Goal: Information Seeking & Learning: Learn about a topic

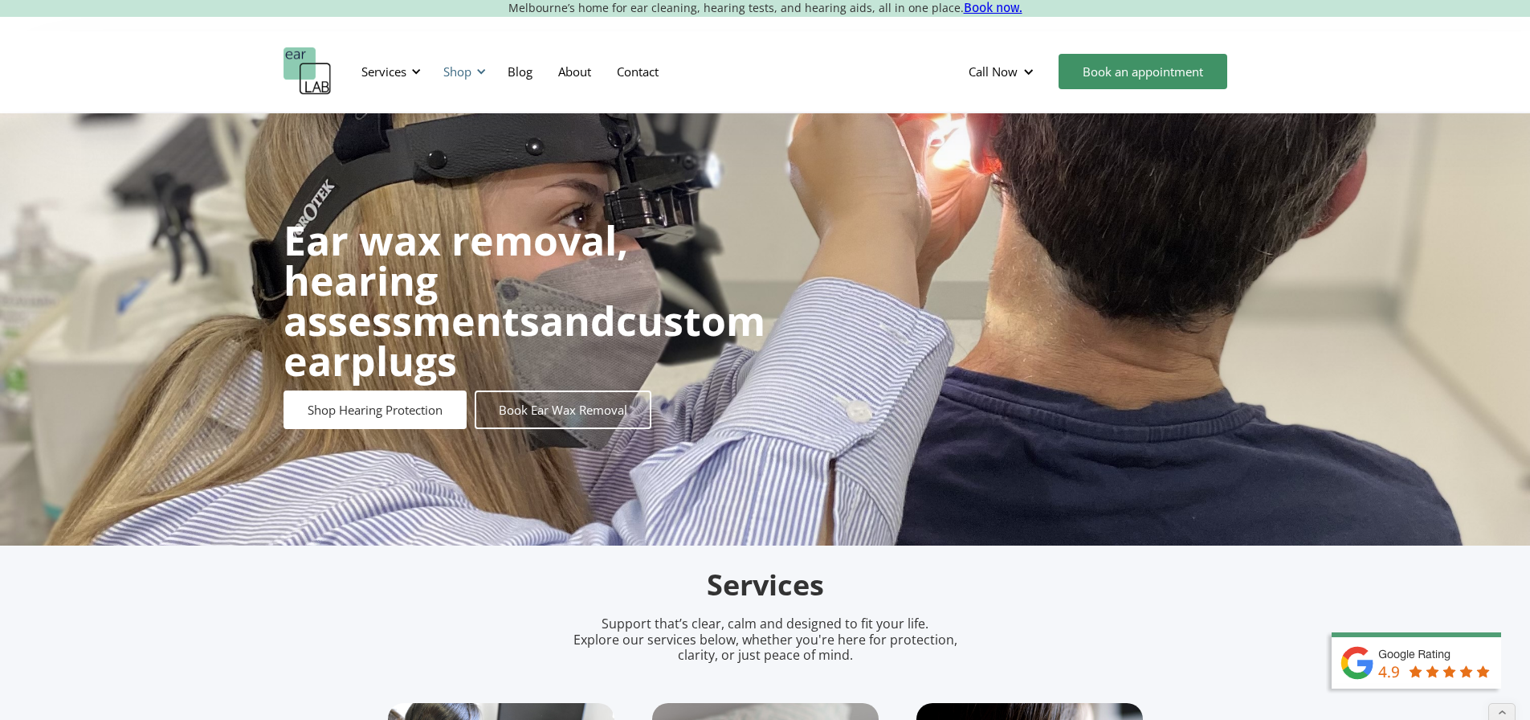
click at [438, 74] on div "Shop" at bounding box center [462, 71] width 57 height 48
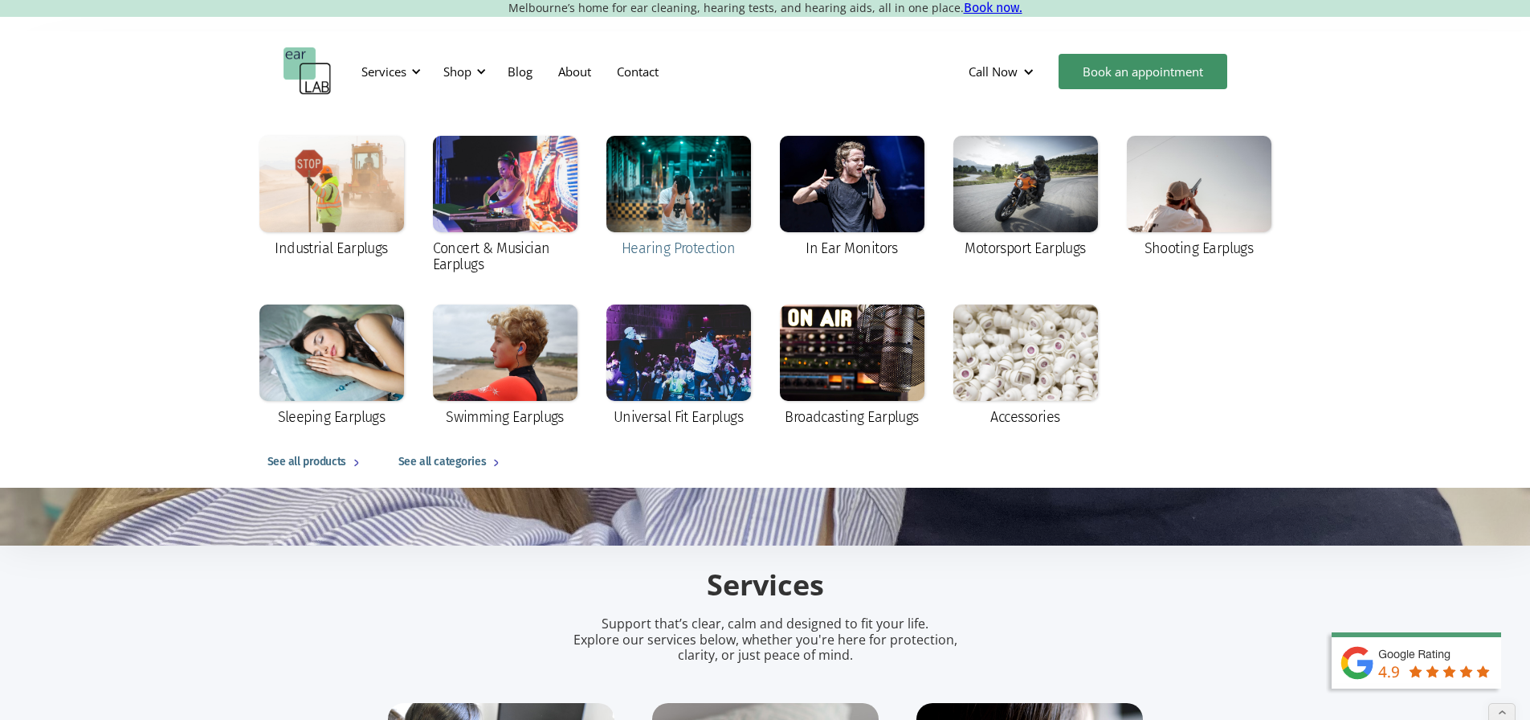
click at [706, 215] on div at bounding box center [679, 184] width 145 height 96
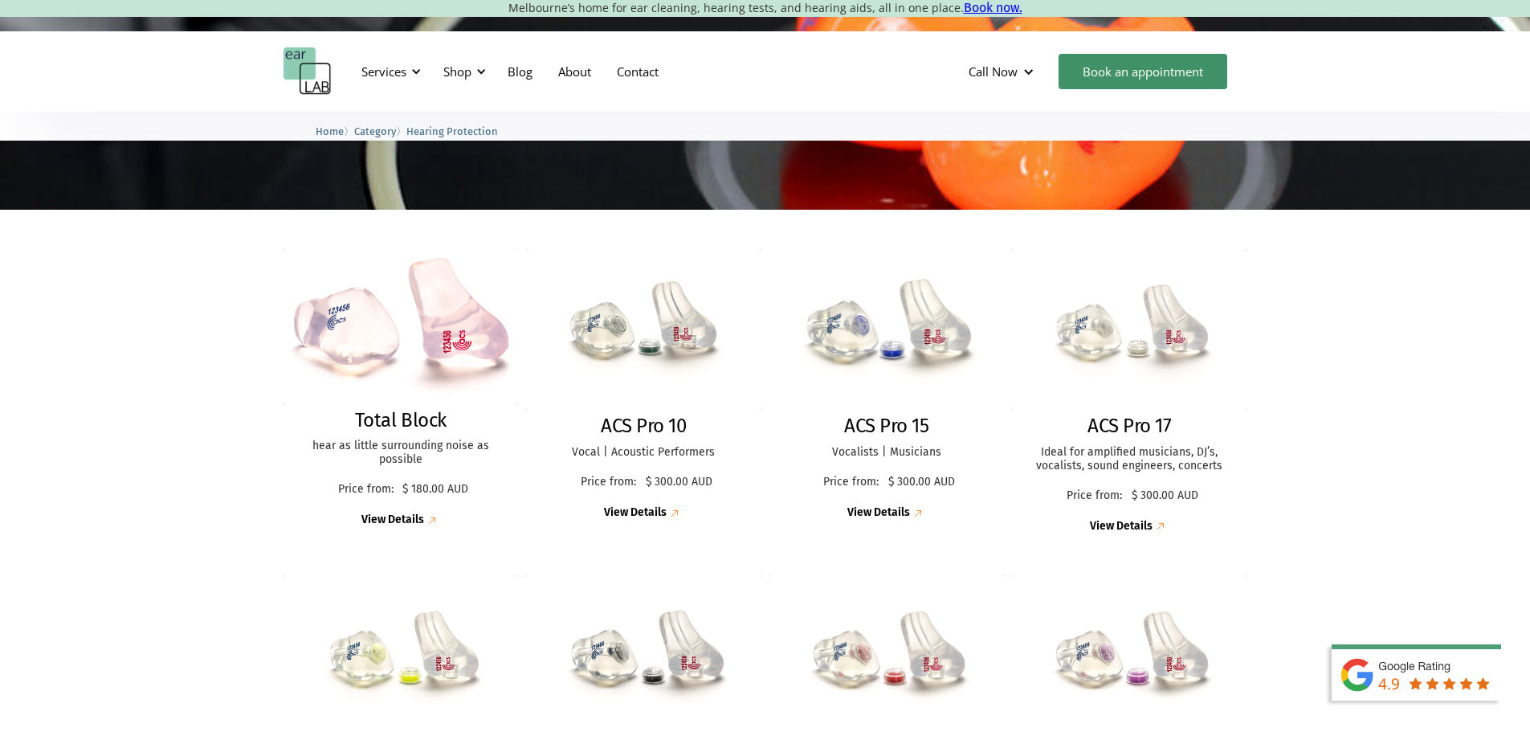
click at [854, 337] on img at bounding box center [887, 330] width 259 height 178
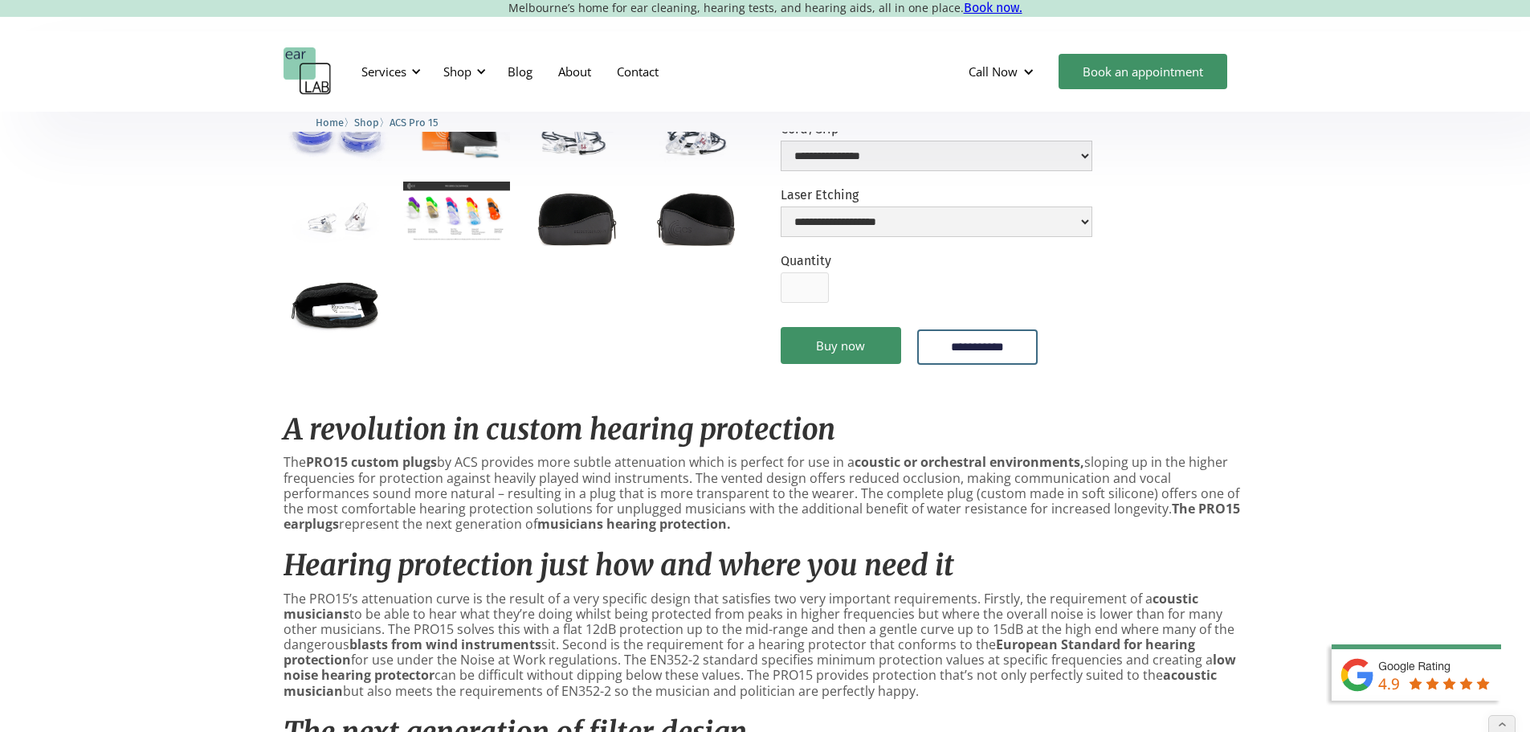
scroll to position [482, 0]
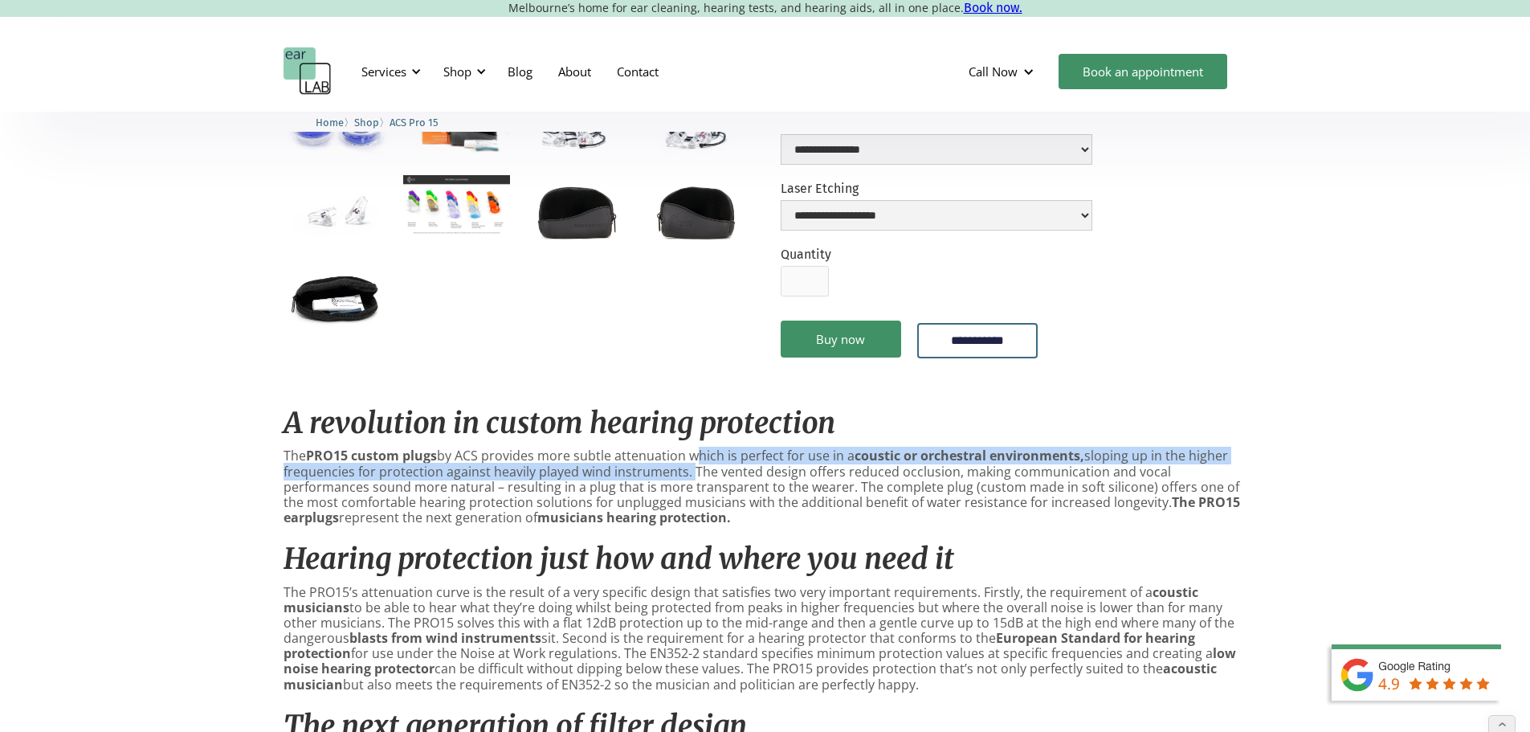
drag, startPoint x: 685, startPoint y: 480, endPoint x: 690, endPoint y: 464, distance: 16.8
click at [690, 464] on p "The PRO15 custom plugs by ACS provides more subtle attenuation which is perfect…" at bounding box center [766, 486] width 964 height 77
copy p "which is perfect for use in a coustic or orchestral environments, sloping up in…"
click at [464, 72] on div "Shop" at bounding box center [457, 71] width 28 height 16
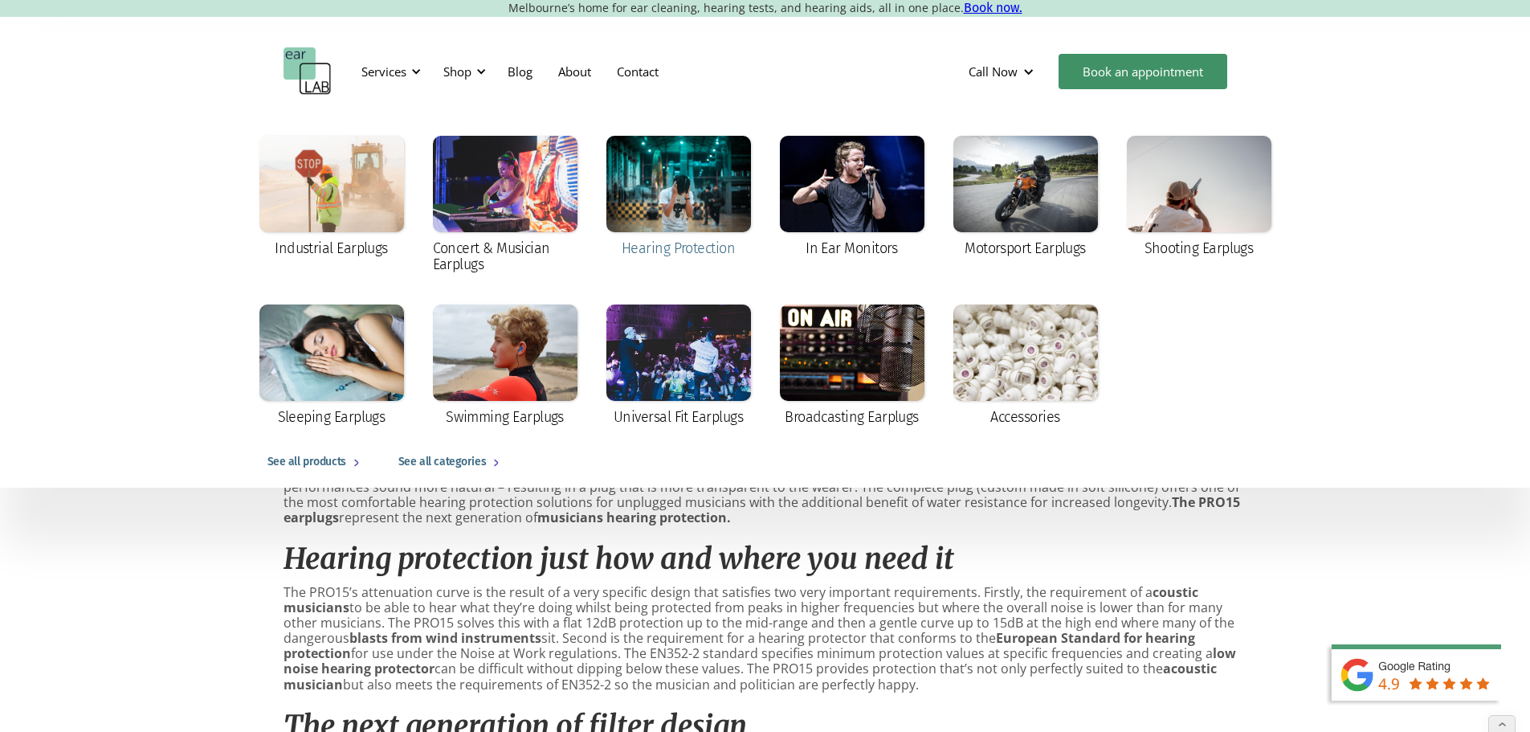
click at [683, 209] on div at bounding box center [679, 184] width 145 height 96
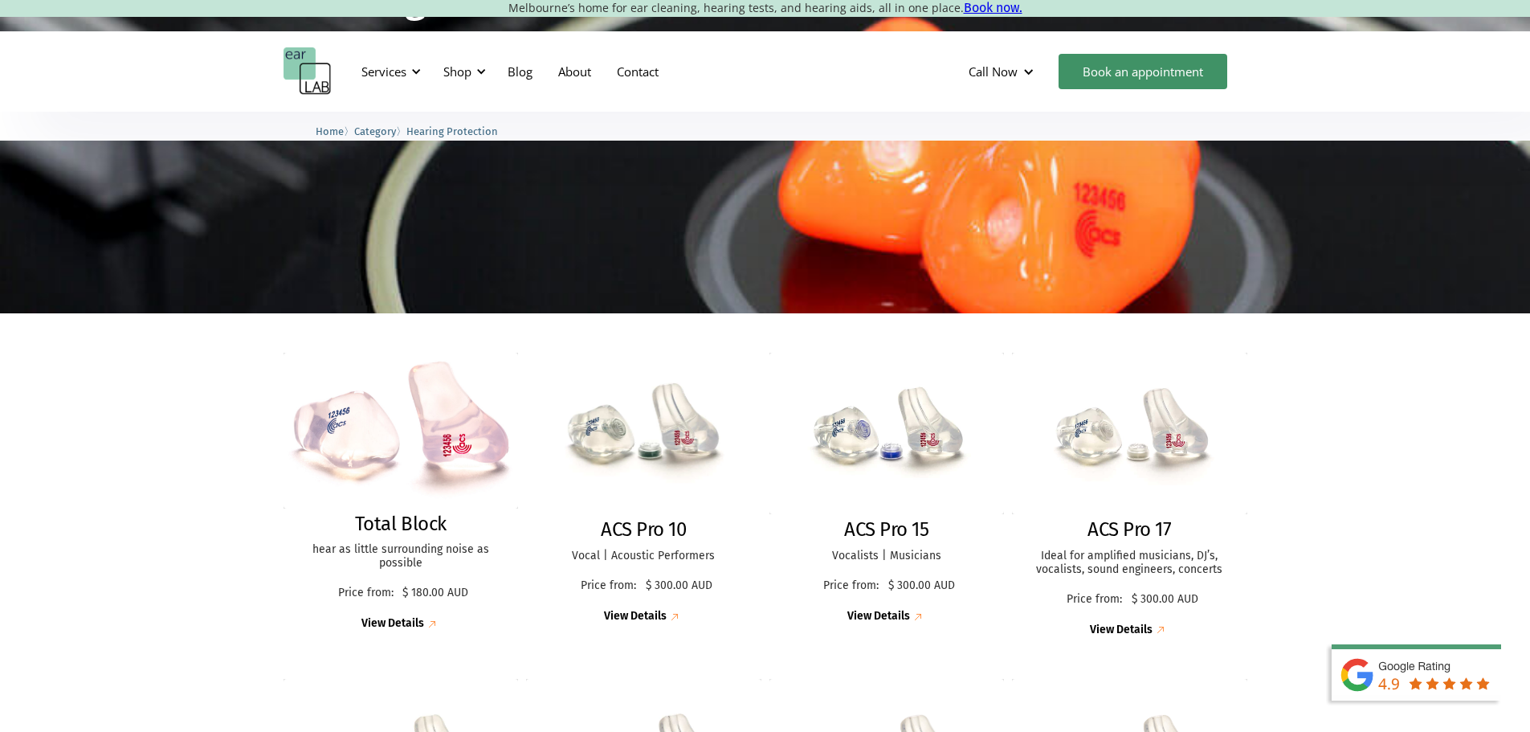
scroll to position [241, 0]
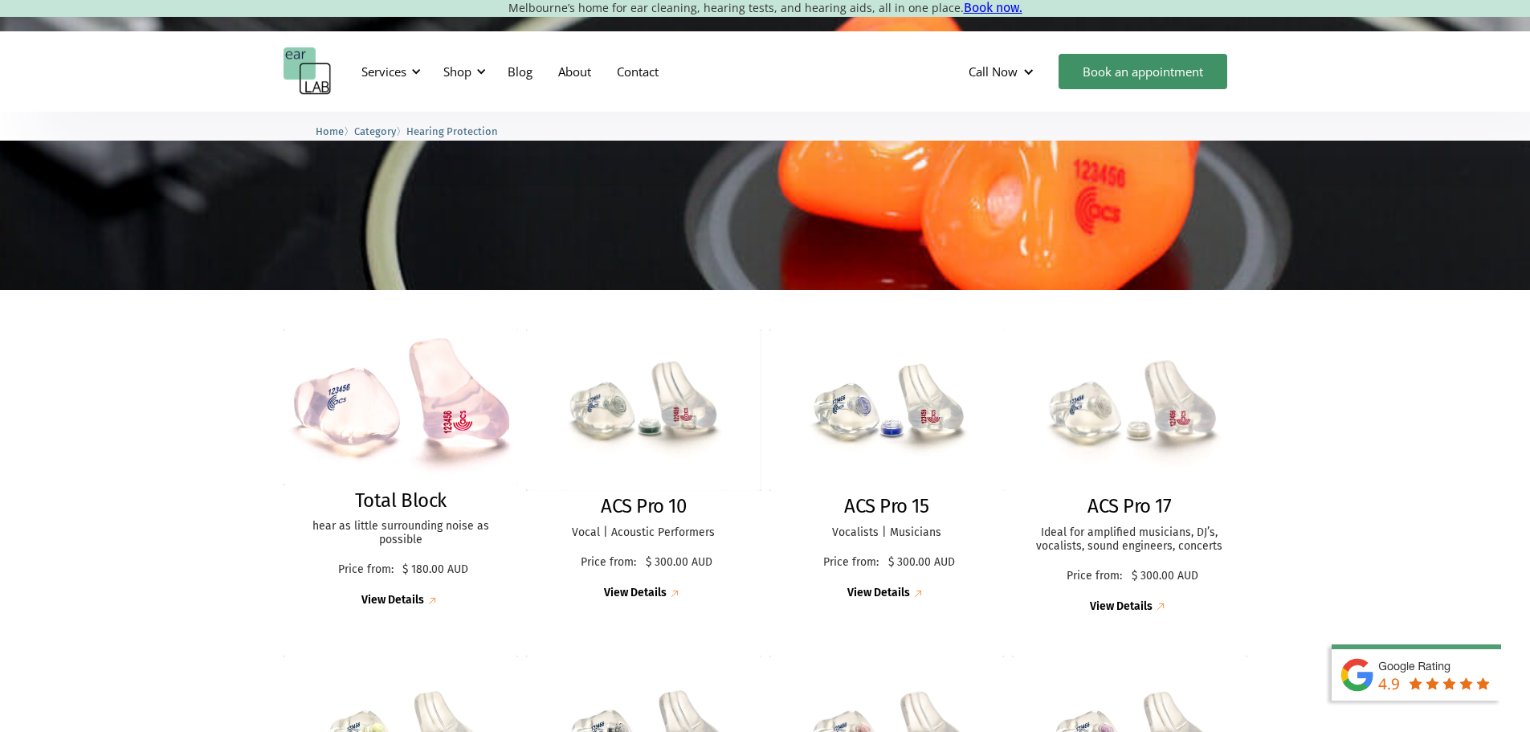
click at [1109, 440] on img at bounding box center [1130, 410] width 258 height 178
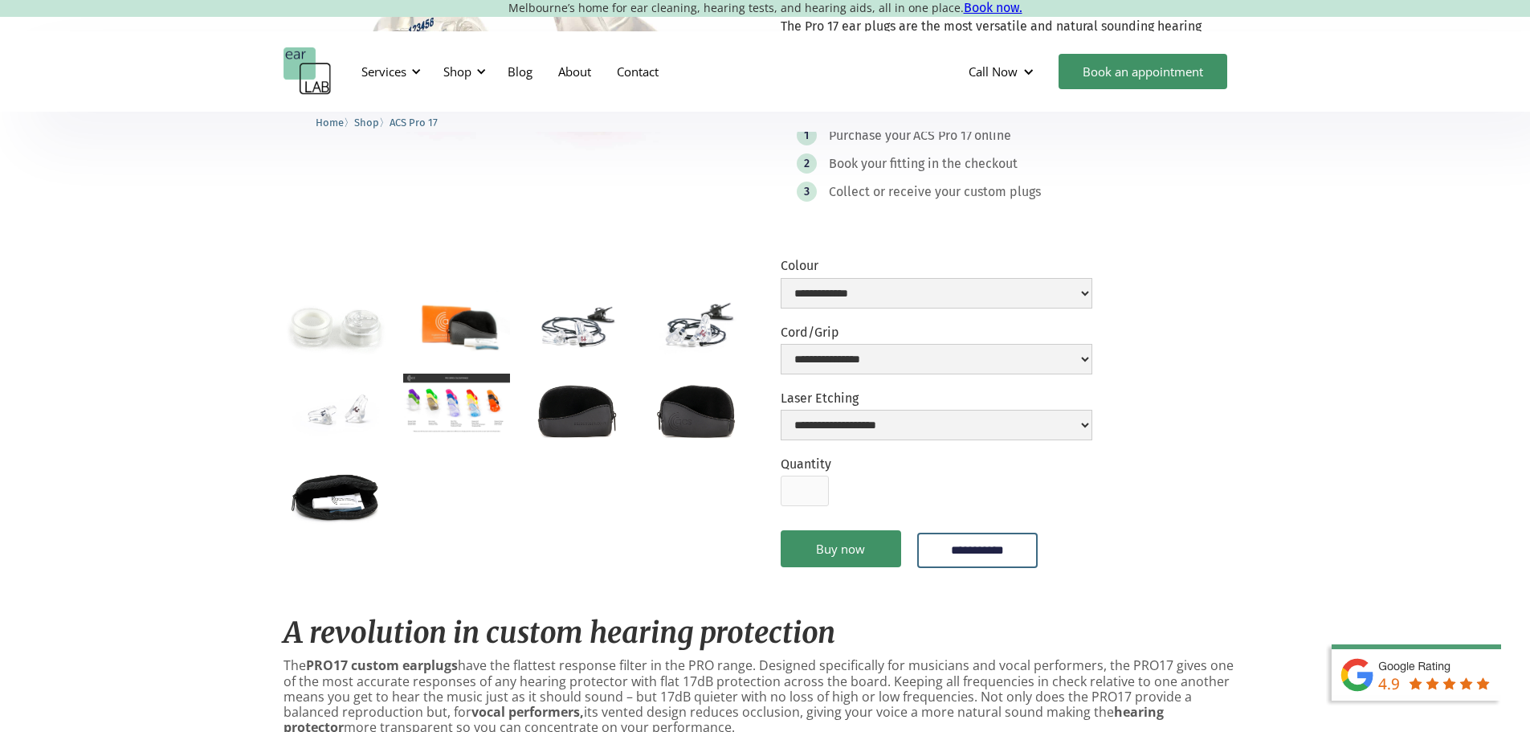
scroll to position [562, 0]
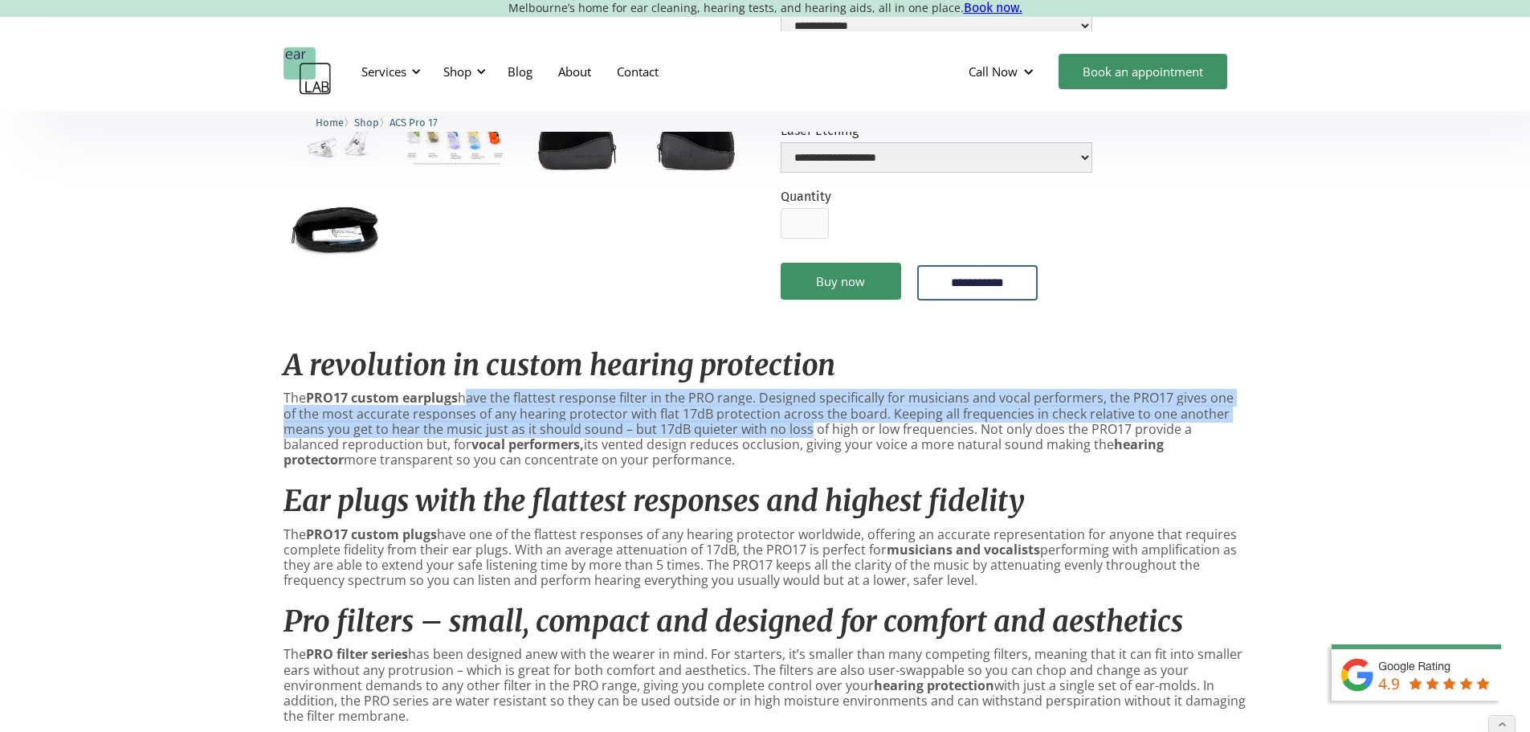
drag, startPoint x: 465, startPoint y: 419, endPoint x: 758, endPoint y: 453, distance: 295.2
click at [758, 453] on p "The PRO17 custom earplugs have the flattest response filter in the PRO range. D…" at bounding box center [766, 428] width 964 height 77
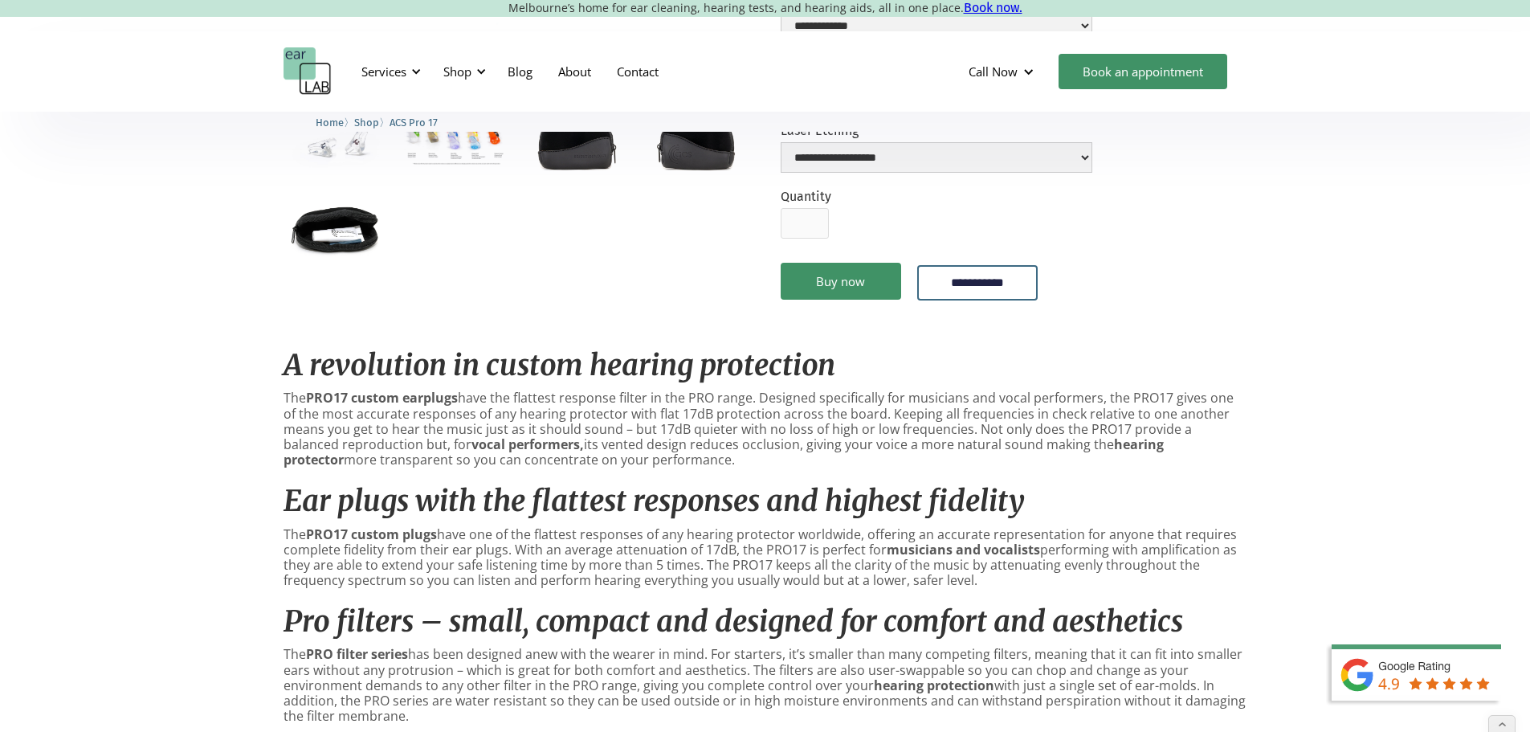
click at [758, 468] on p "The PRO17 custom earplugs have the flattest response filter in the PRO range. D…" at bounding box center [766, 428] width 964 height 77
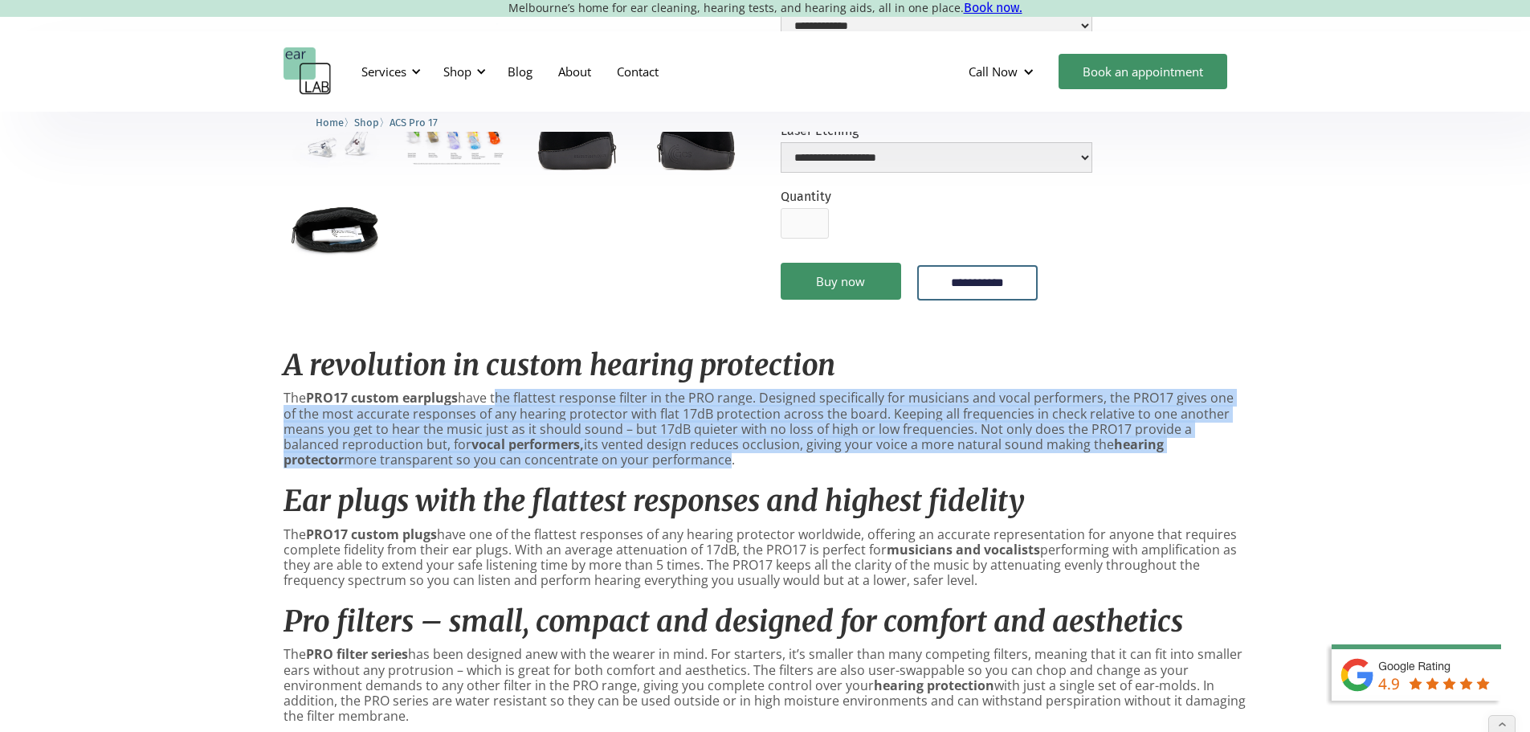
drag, startPoint x: 494, startPoint y: 419, endPoint x: 608, endPoint y: 458, distance: 120.4
click at [611, 459] on p "The PRO17 custom earplugs have the flattest response filter in the PRO range. D…" at bounding box center [766, 428] width 964 height 77
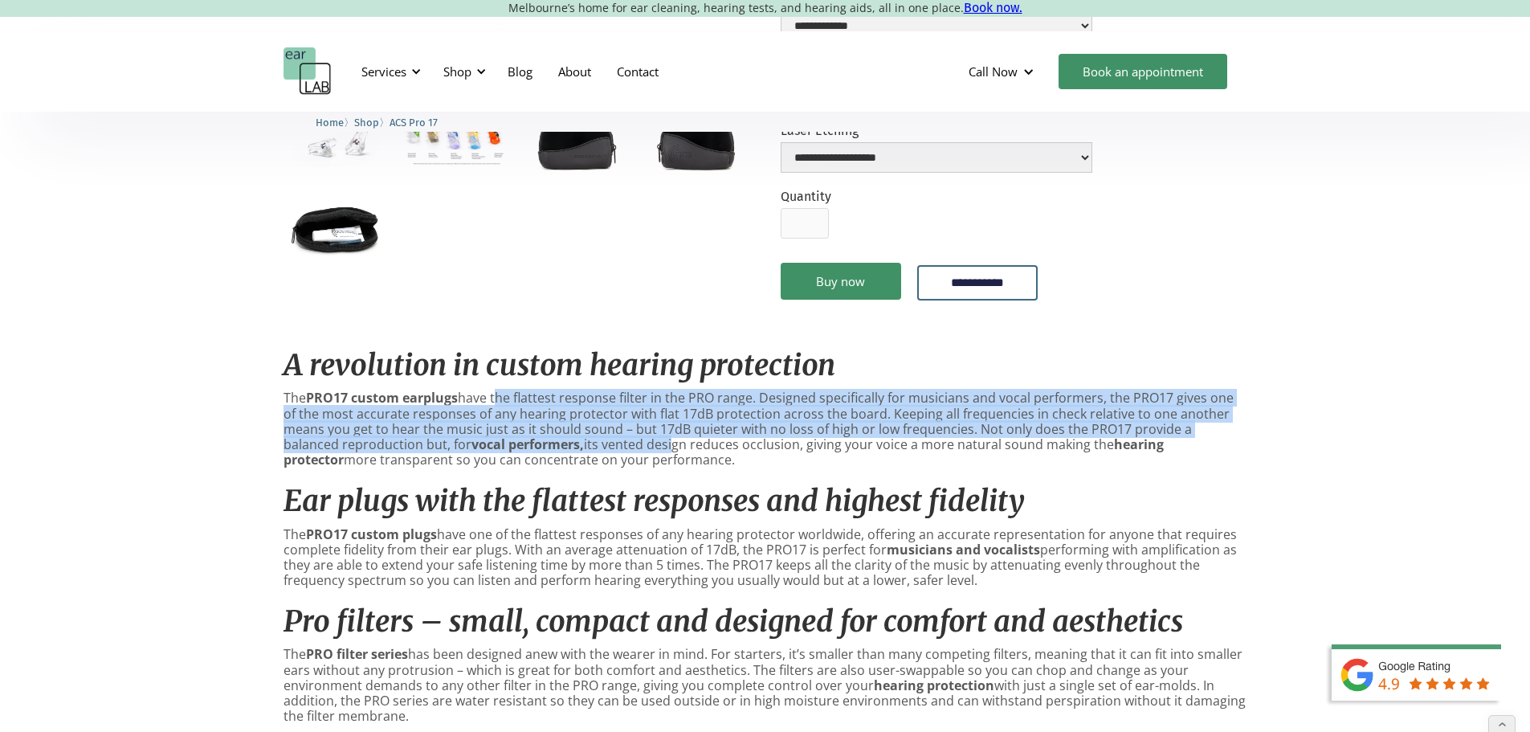
click at [613, 417] on p "The PRO17 custom earplugs have the flattest response filter in the PRO range. D…" at bounding box center [766, 428] width 964 height 77
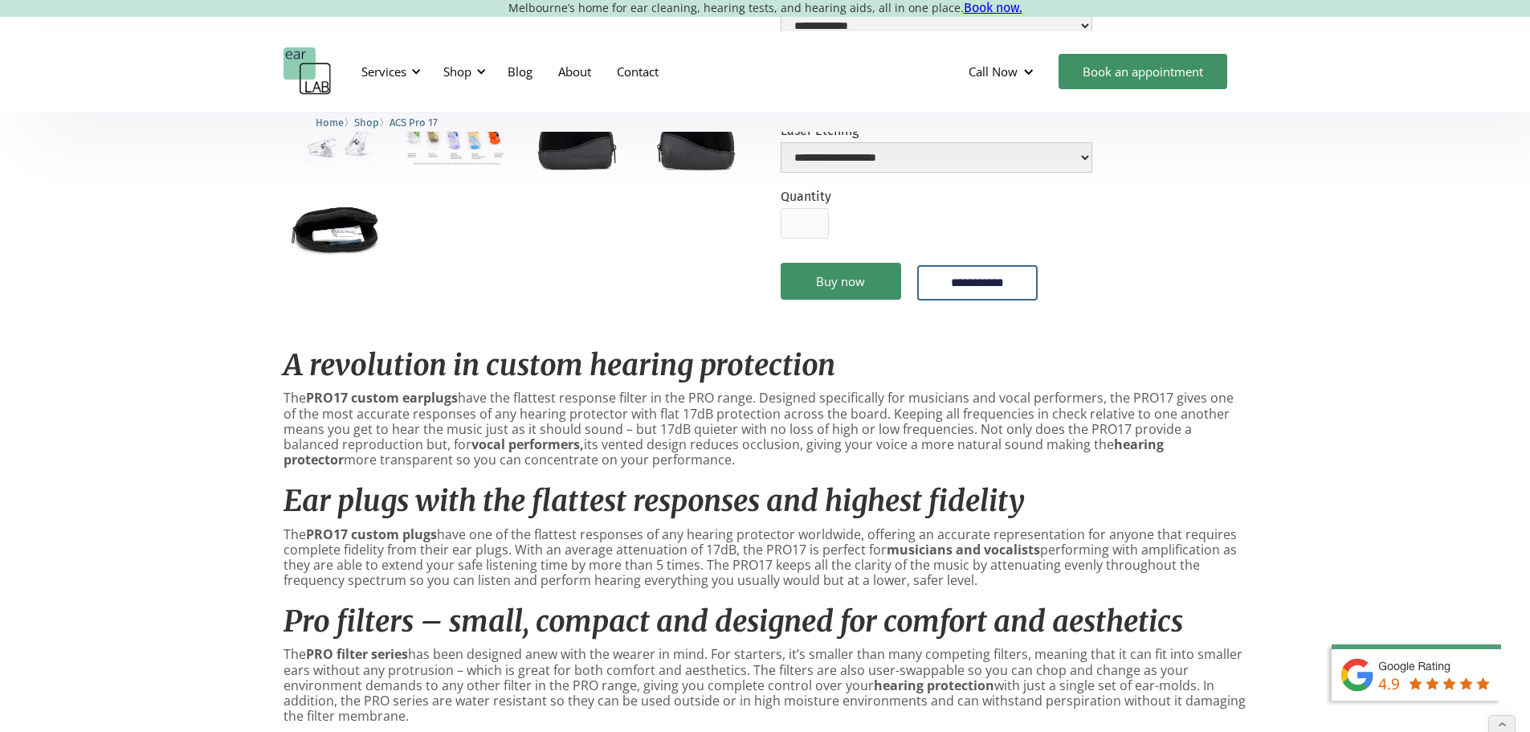
click at [619, 443] on p "The PRO17 custom earplugs have the flattest response filter in the PRO range. D…" at bounding box center [766, 428] width 964 height 77
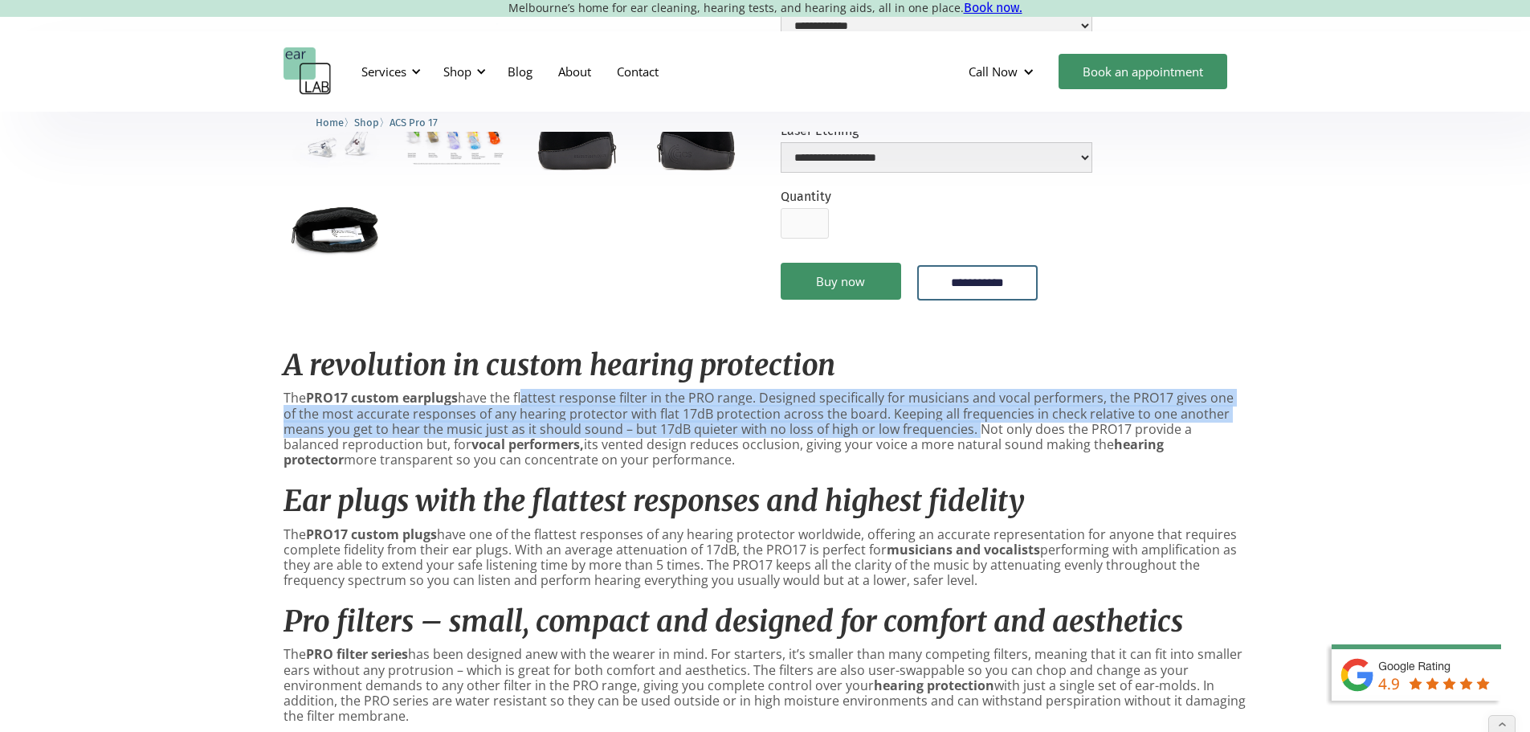
drag, startPoint x: 525, startPoint y: 417, endPoint x: 923, endPoint y: 456, distance: 399.5
click at [923, 456] on p "The PRO17 custom earplugs have the flattest response filter in the PRO range. D…" at bounding box center [766, 428] width 964 height 77
copy p "lattest response filter in the PRO range. Designed specifically for musicians a…"
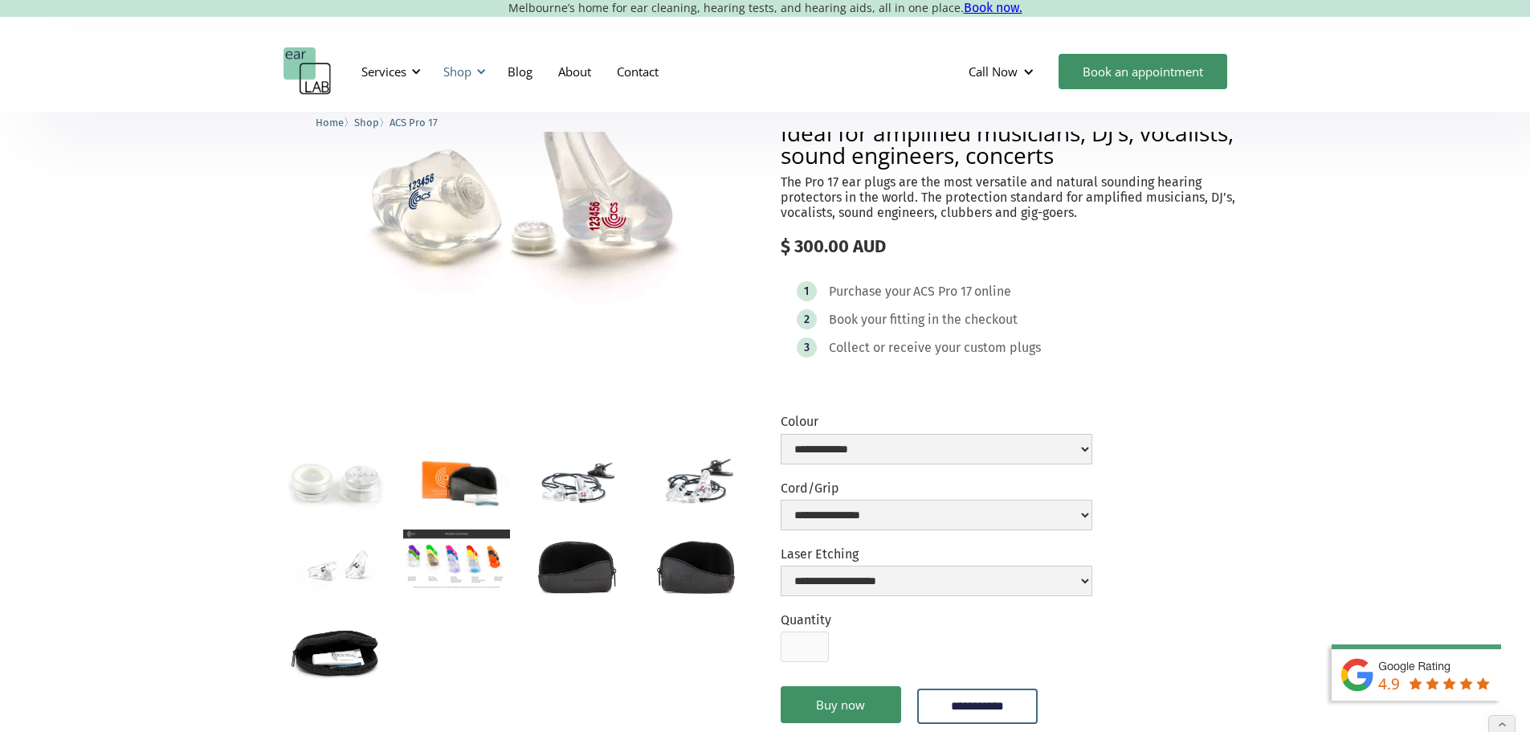
scroll to position [80, 0]
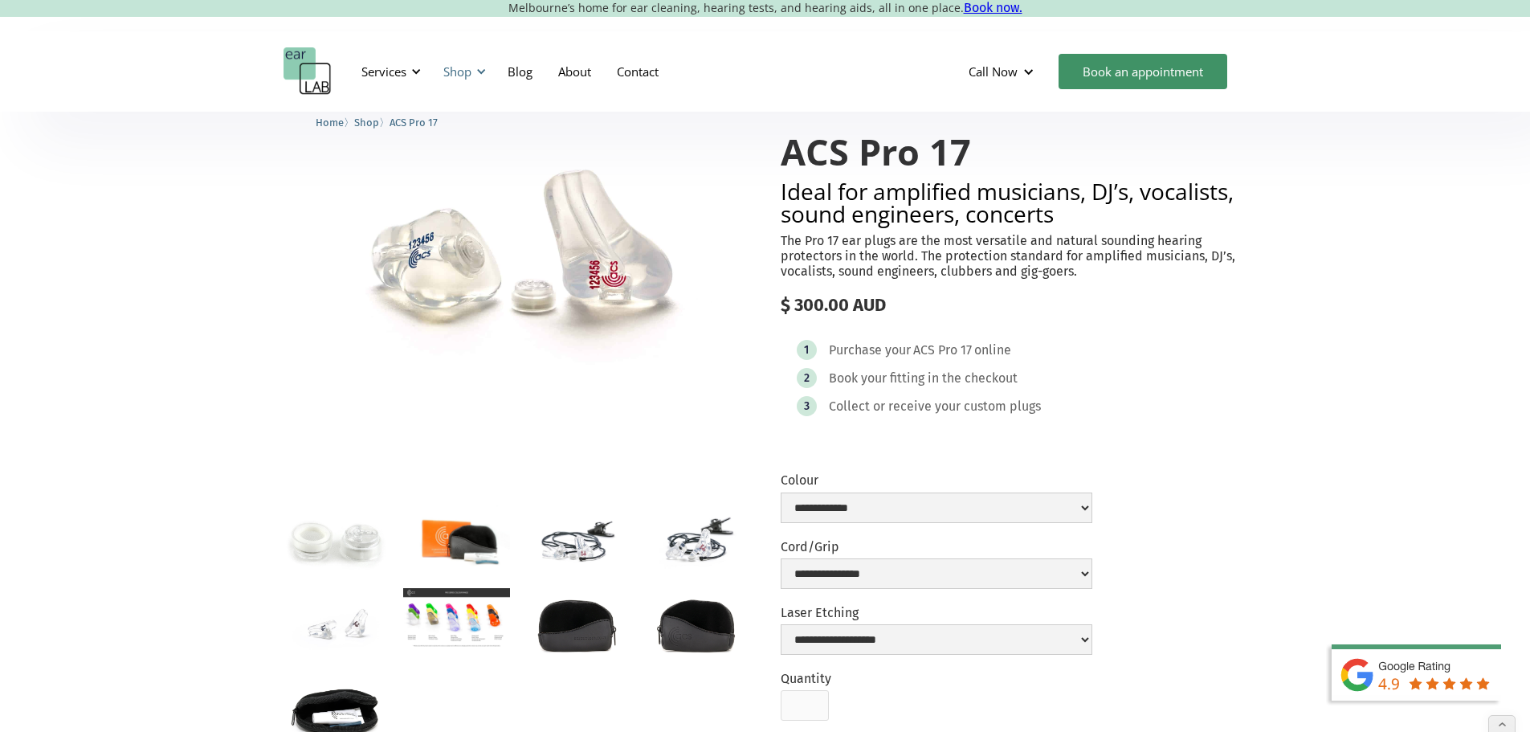
click at [469, 59] on div "Shop" at bounding box center [462, 71] width 57 height 48
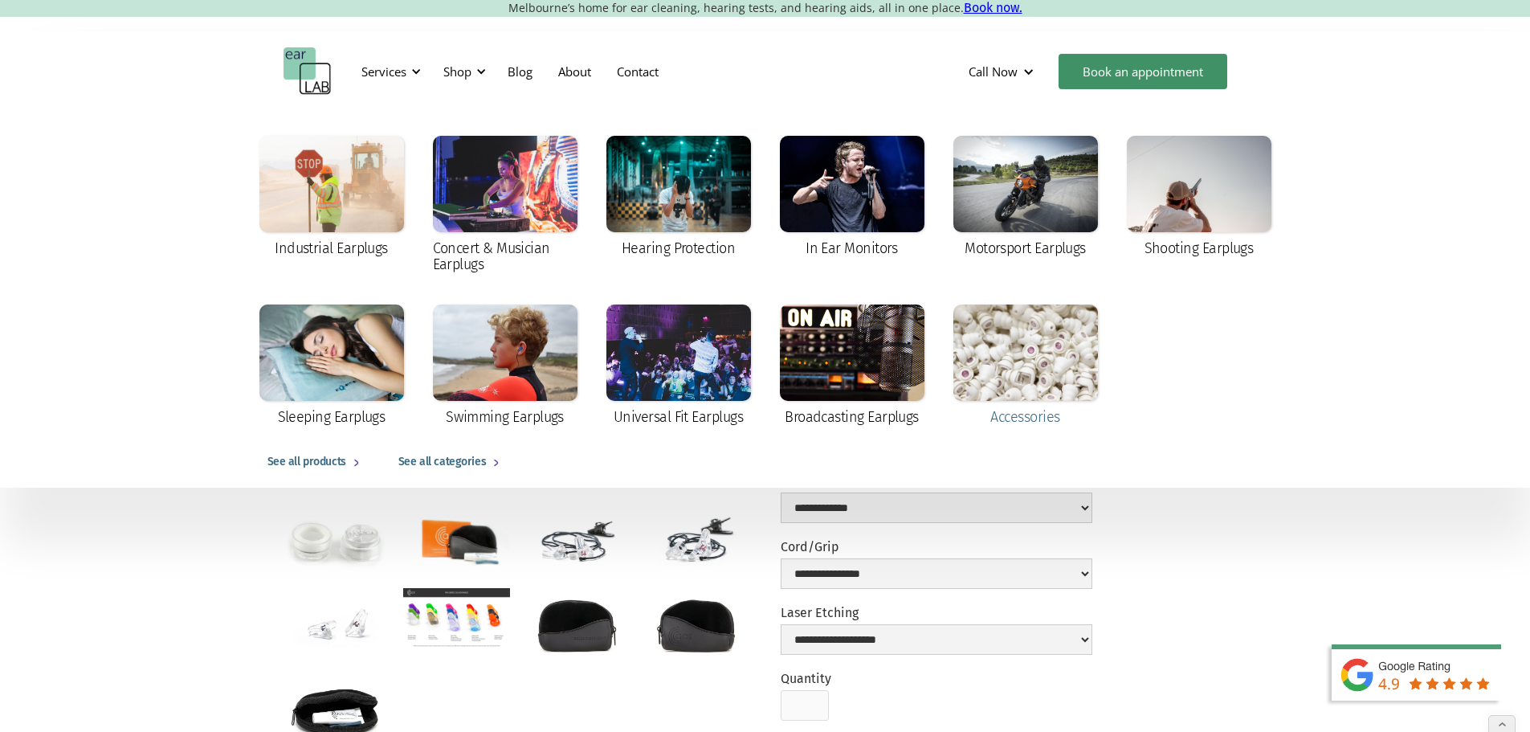
click at [1007, 351] on div at bounding box center [1026, 352] width 145 height 96
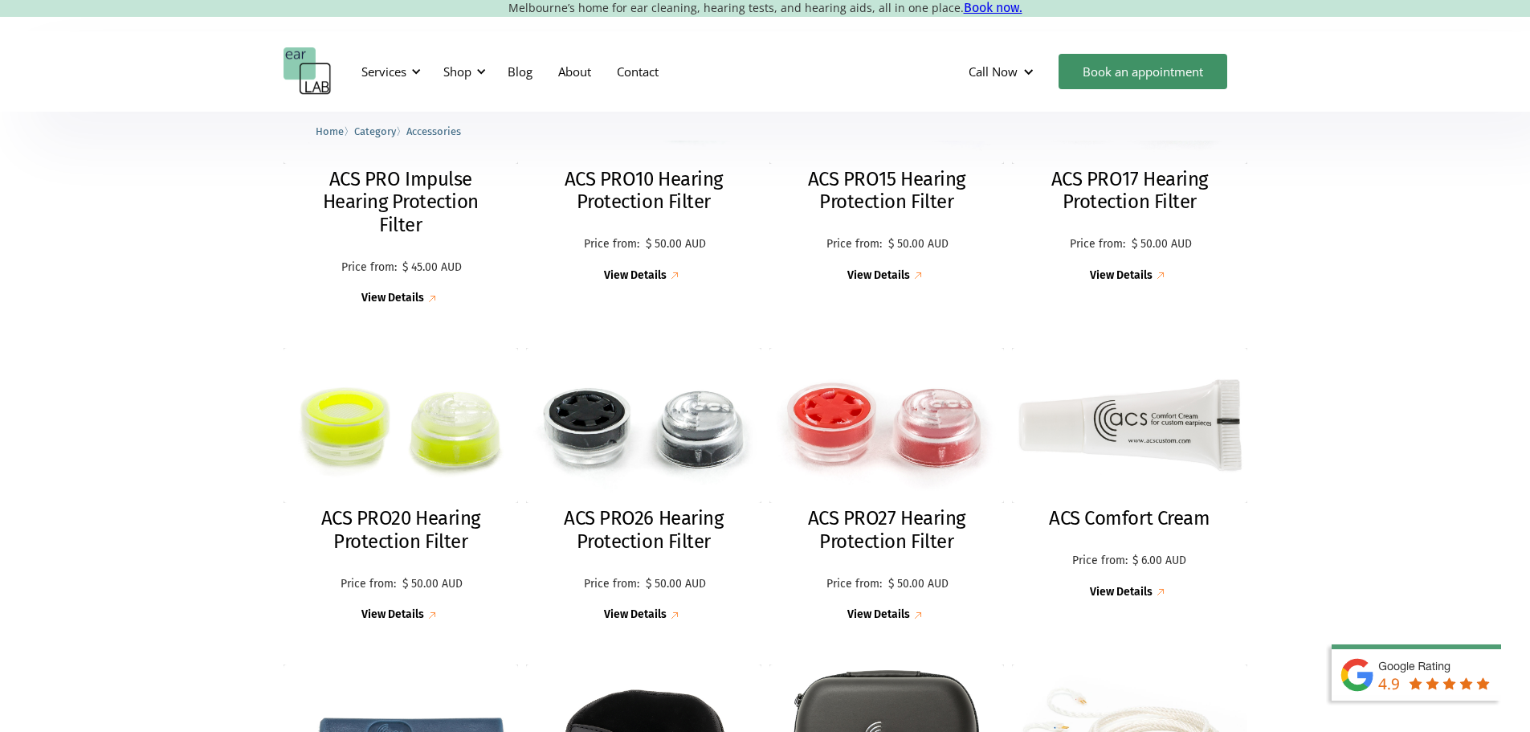
scroll to position [402, 0]
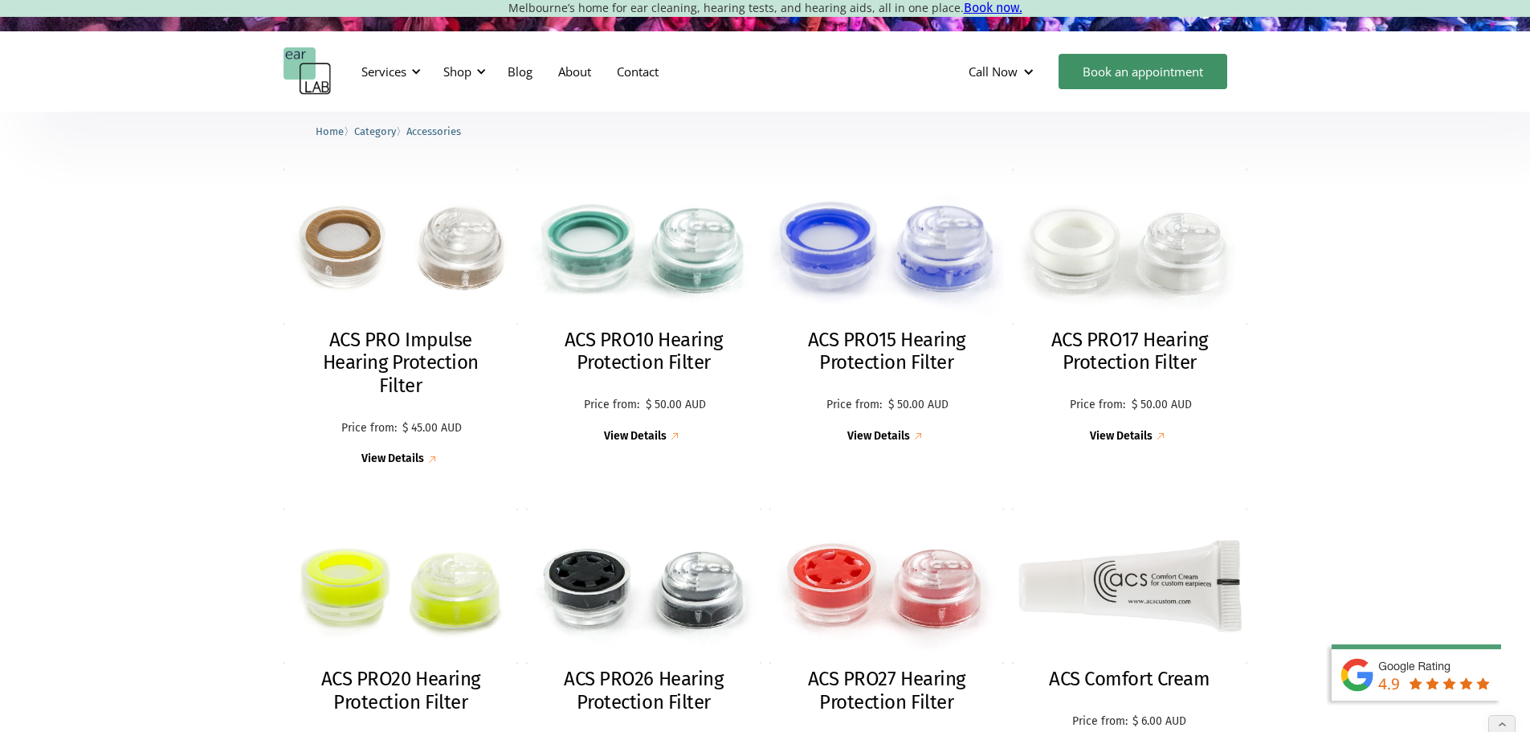
click at [879, 407] on p "Price from:" at bounding box center [854, 405] width 60 height 14
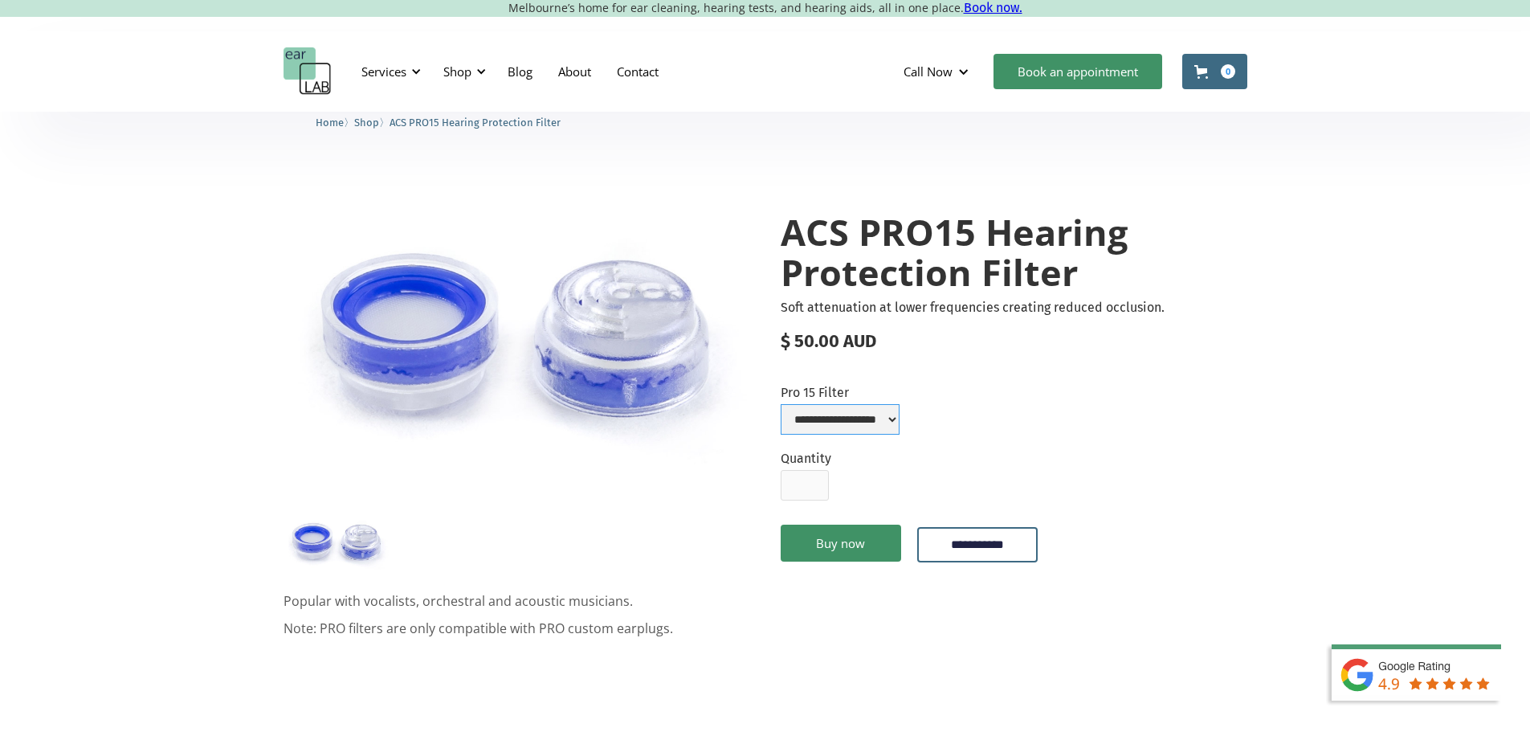
click at [835, 426] on select "**********" at bounding box center [840, 419] width 119 height 31
select select "**********"
click at [781, 406] on select "**********" at bounding box center [840, 419] width 119 height 31
click at [1005, 432] on form "**********" at bounding box center [1014, 483] width 467 height 197
click at [469, 67] on div "Shop" at bounding box center [457, 71] width 28 height 16
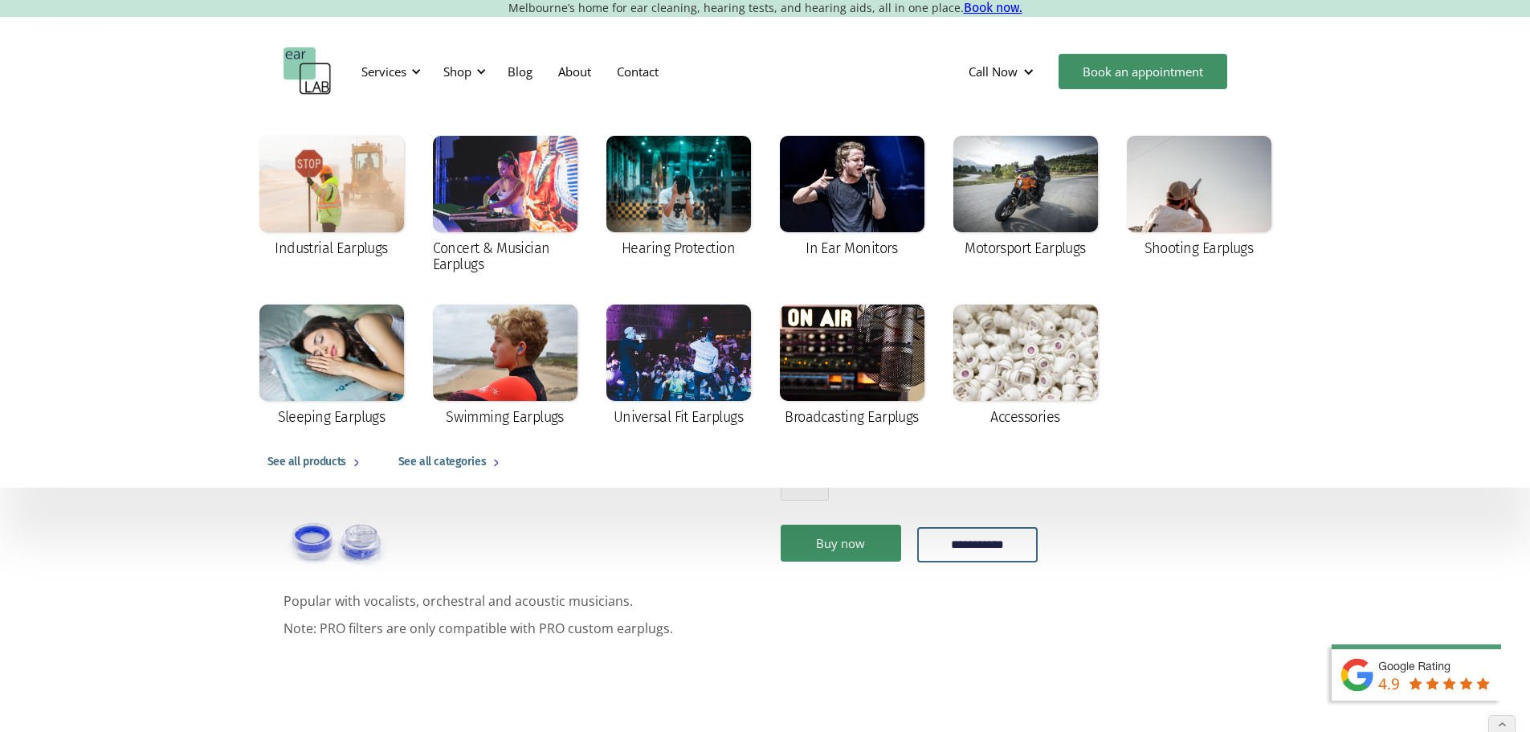
click at [297, 461] on div "See all products" at bounding box center [307, 461] width 79 height 19
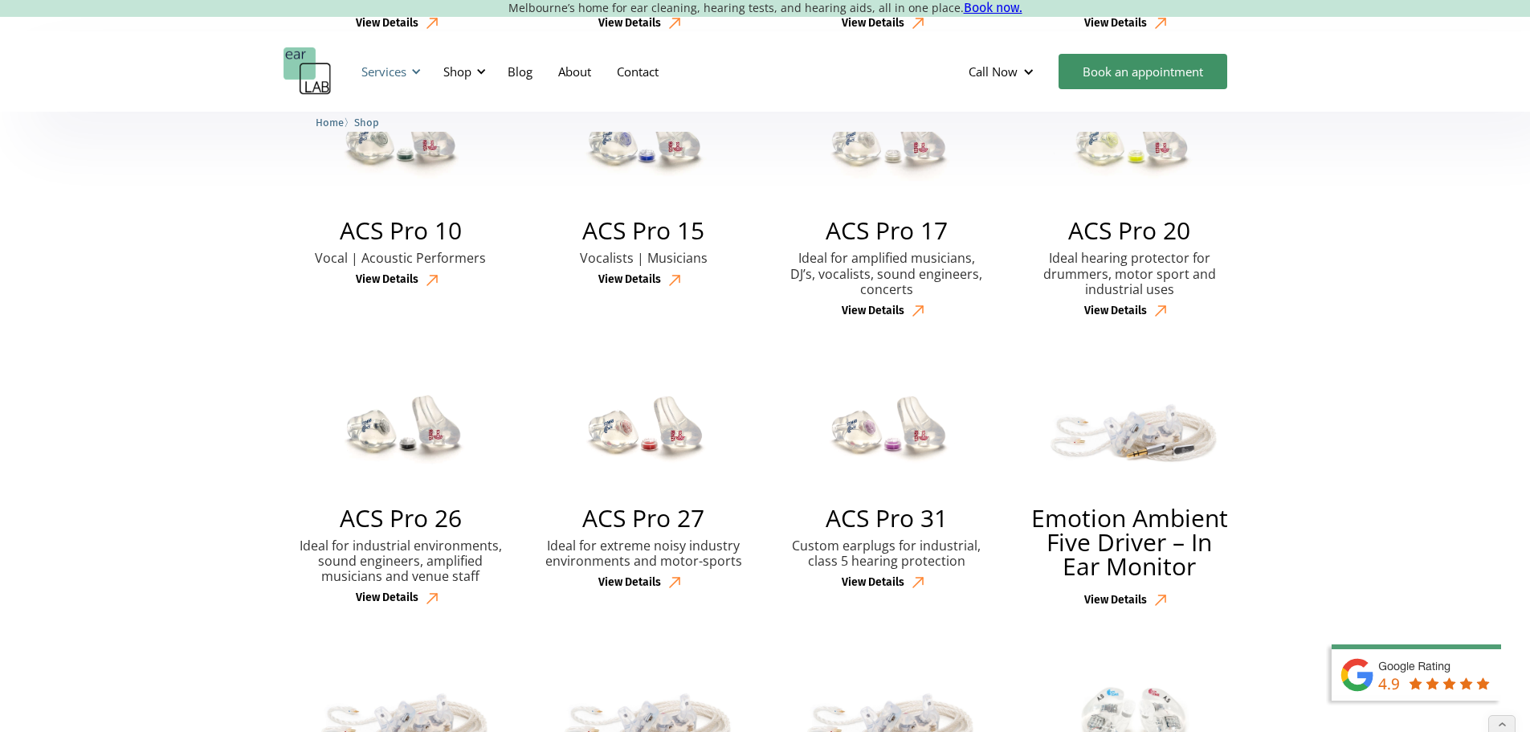
scroll to position [562, 0]
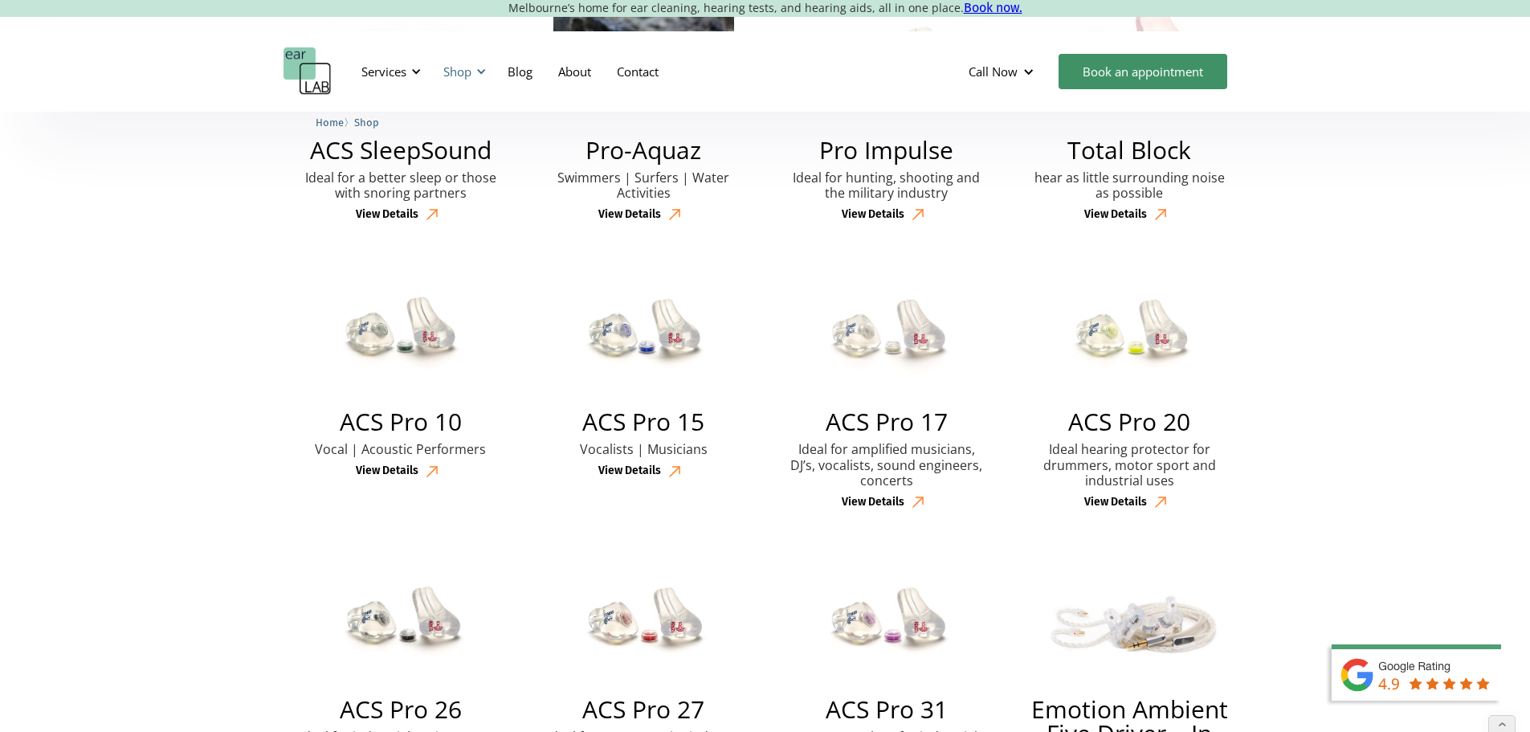
click at [452, 73] on div "Shop" at bounding box center [457, 71] width 28 height 16
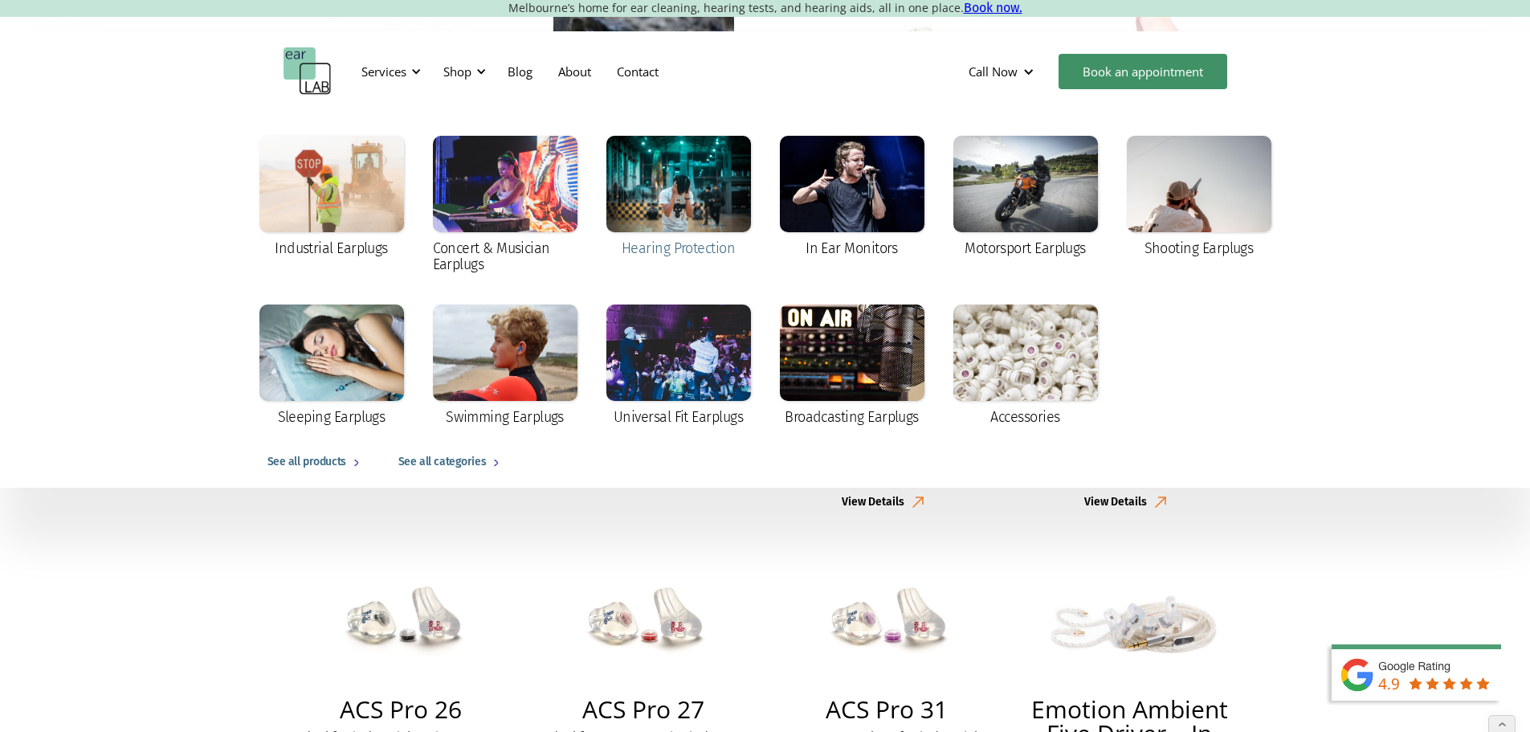
click at [648, 189] on div at bounding box center [679, 184] width 145 height 96
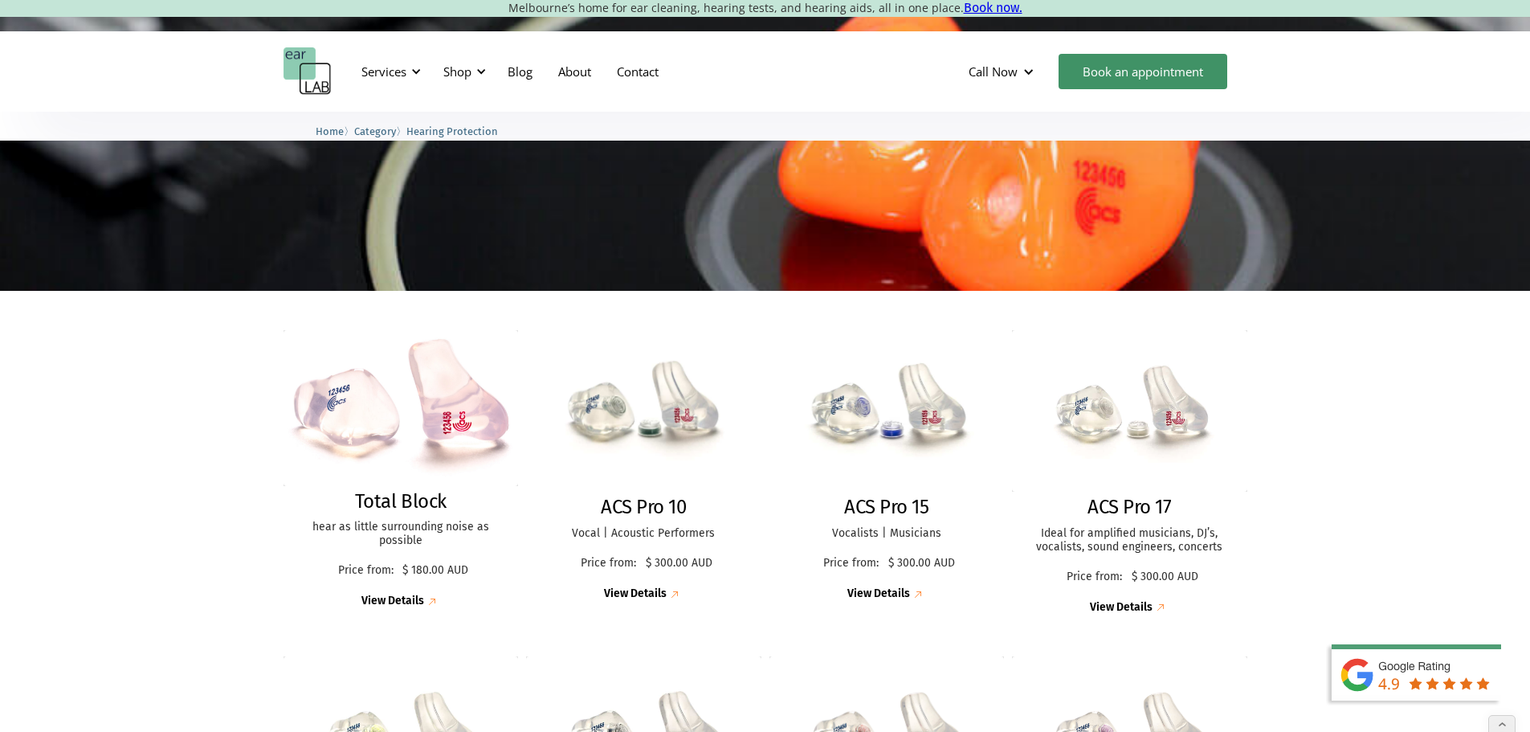
scroll to position [241, 0]
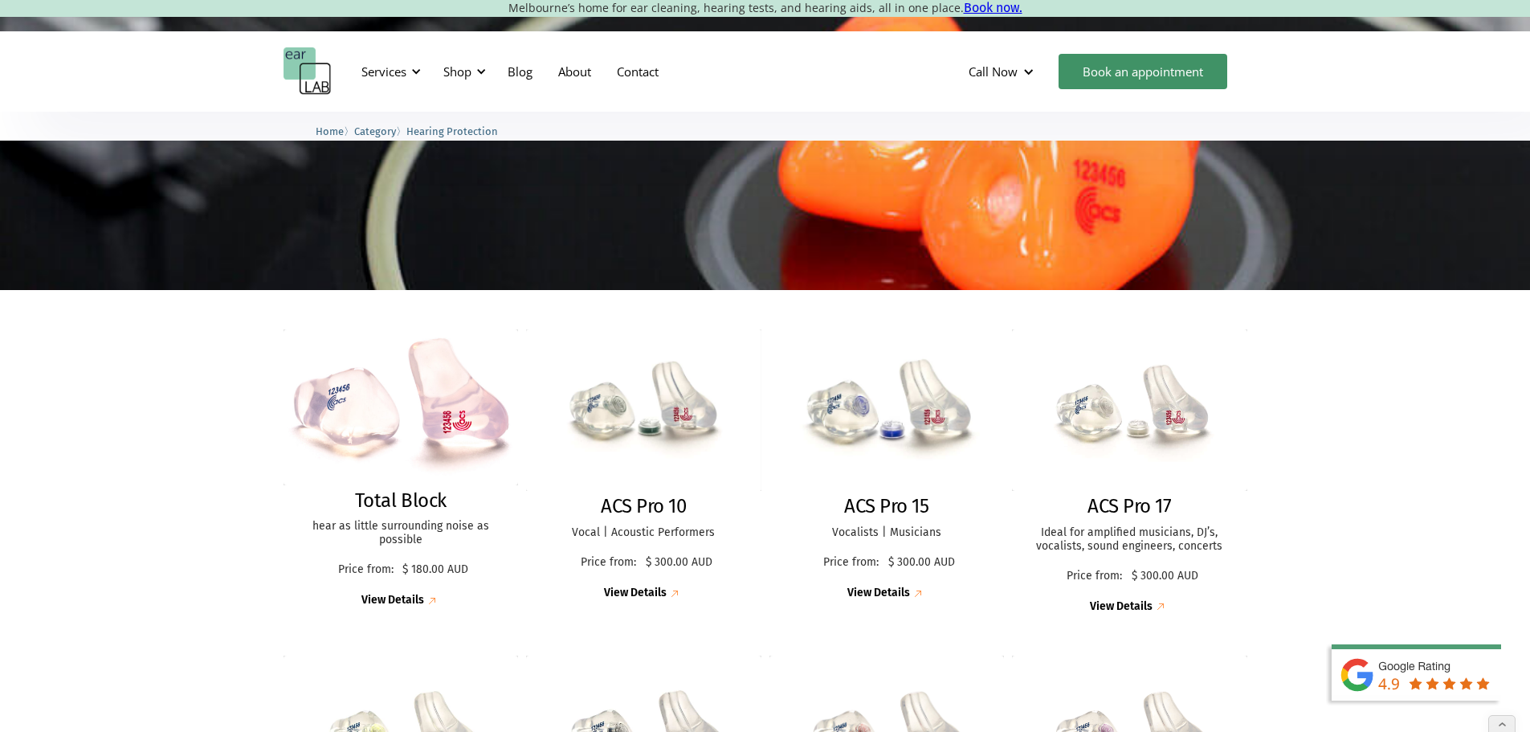
click at [865, 423] on img at bounding box center [886, 410] width 257 height 177
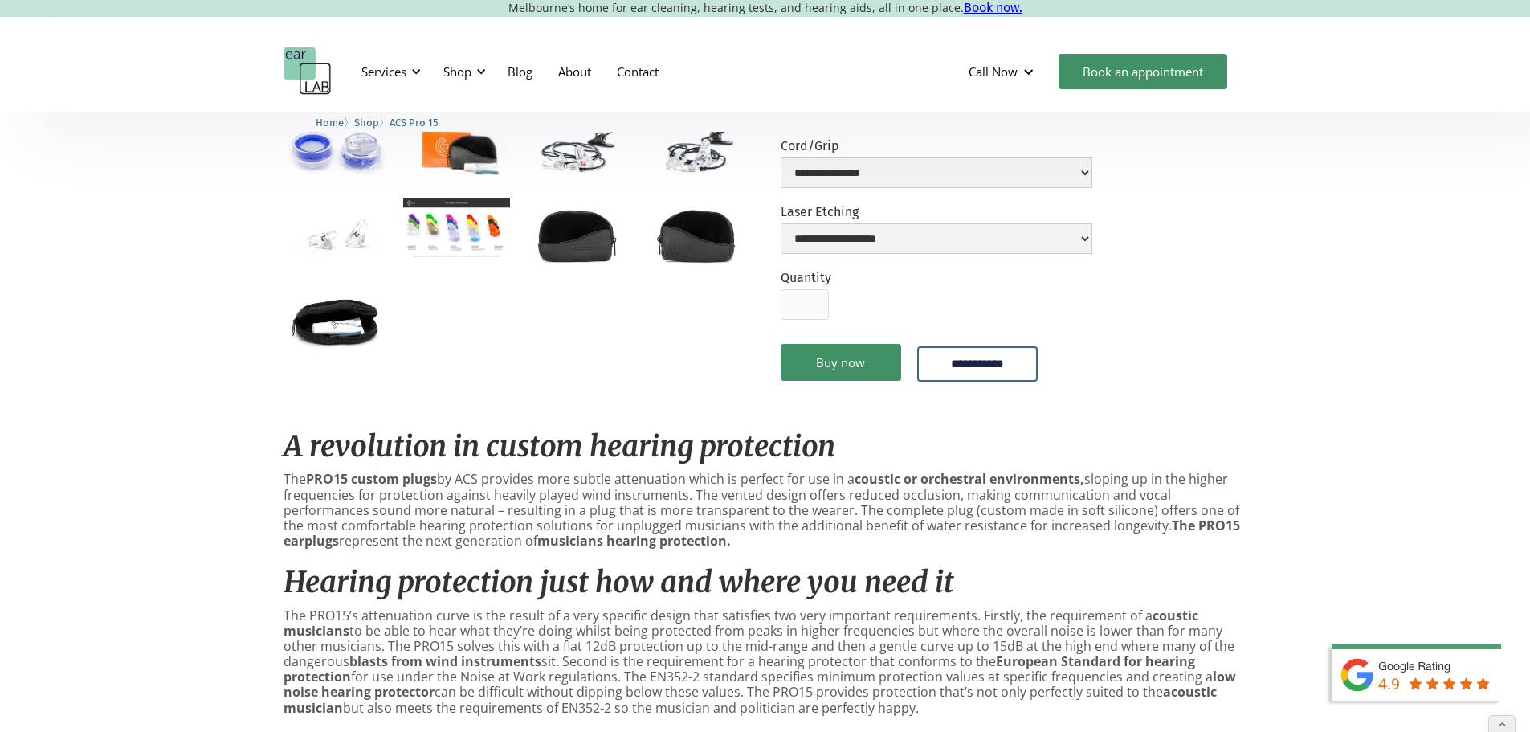
scroll to position [482, 0]
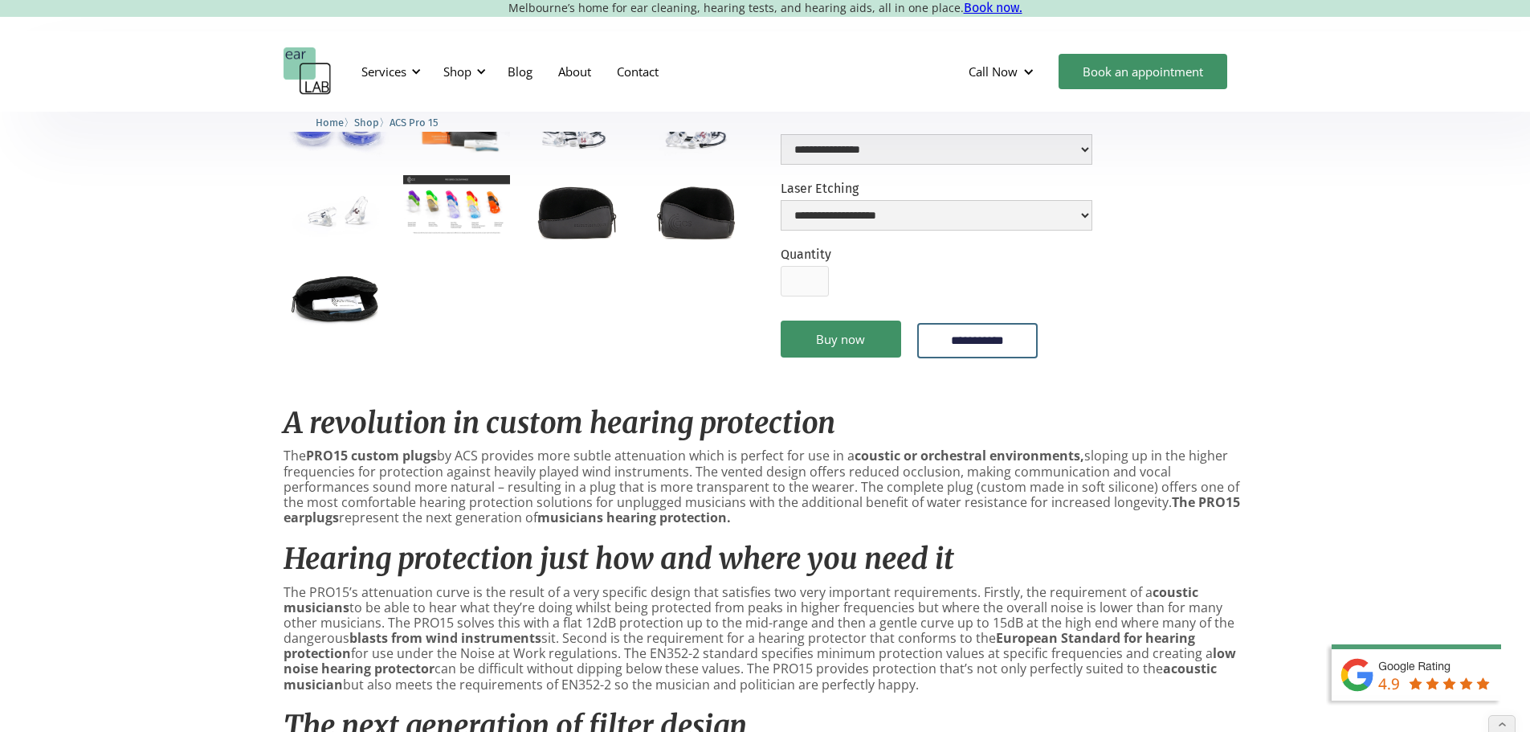
drag, startPoint x: 485, startPoint y: 462, endPoint x: 532, endPoint y: 462, distance: 46.6
click at [513, 462] on p "The PRO15 custom plugs by ACS provides more subtle attenuation which is perfect…" at bounding box center [766, 486] width 964 height 77
drag, startPoint x: 532, startPoint y: 462, endPoint x: 683, endPoint y: 461, distance: 151.0
click at [683, 461] on p "The PRO15 custom plugs by ACS provides more subtle attenuation which is perfect…" at bounding box center [766, 486] width 964 height 77
click at [680, 480] on p "The PRO15 custom plugs by ACS provides more subtle attenuation which is perfect…" at bounding box center [766, 486] width 964 height 77
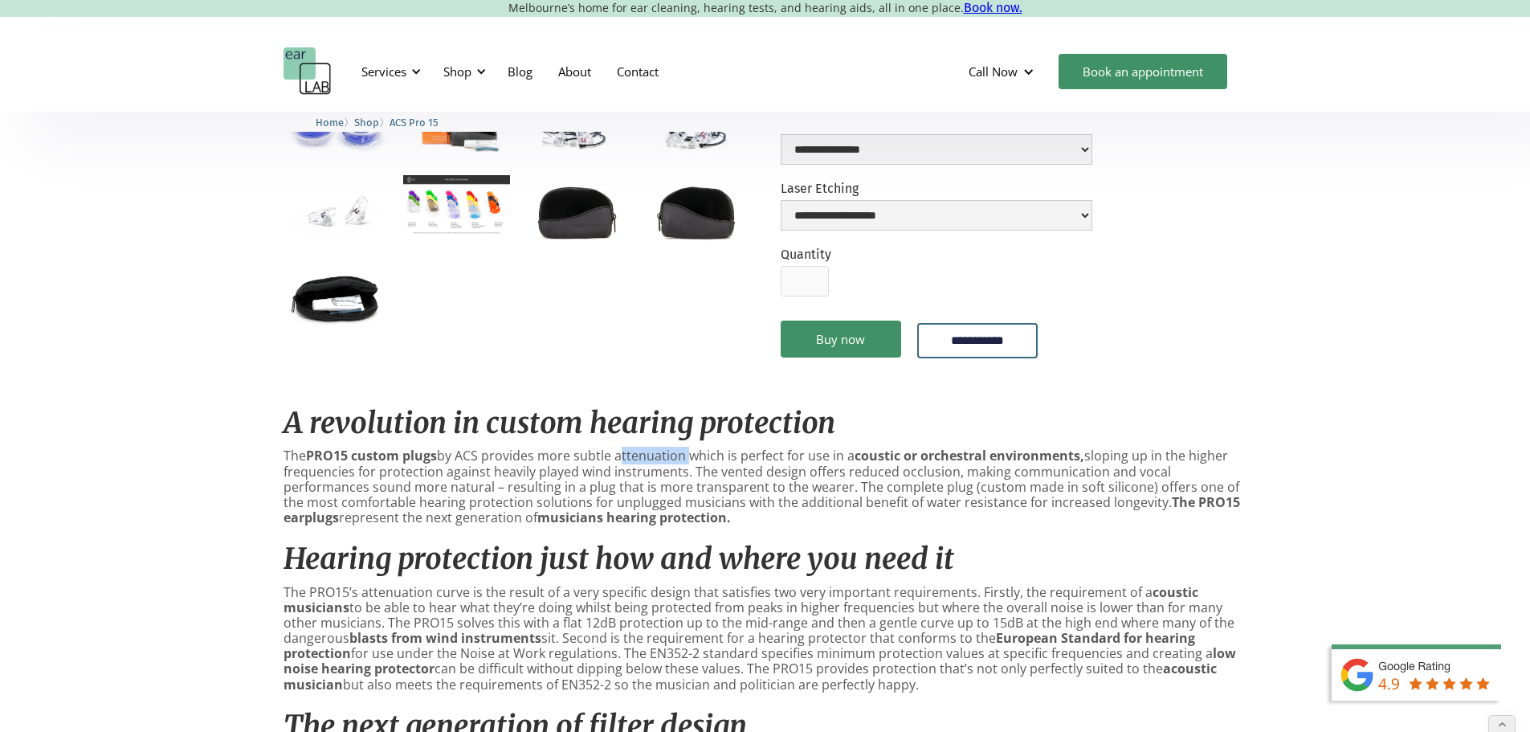
drag, startPoint x: 618, startPoint y: 464, endPoint x: 685, endPoint y: 464, distance: 67.5
click at [685, 464] on p "The PRO15 custom plugs by ACS provides more subtle attenuation which is perfect…" at bounding box center [766, 486] width 964 height 77
copy p "attenuation"
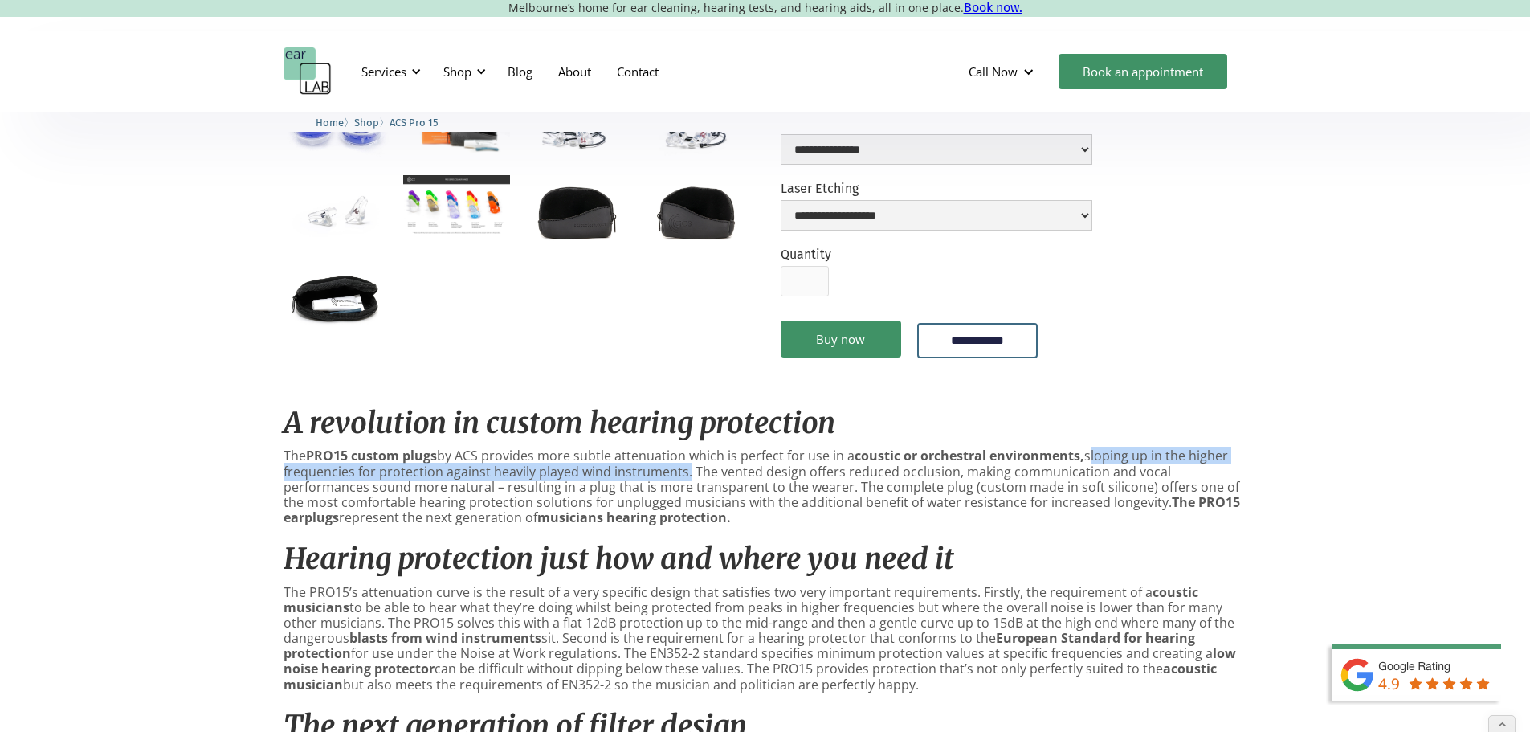
drag, startPoint x: 1087, startPoint y: 462, endPoint x: 683, endPoint y: 486, distance: 404.8
click at [683, 486] on p "The PRO15 custom plugs by ACS provides more subtle attenuation which is perfect…" at bounding box center [766, 486] width 964 height 77
copy p "sloping up in the higher frequencies for protection against heavily played wind…"
click at [307, 65] on img "home" at bounding box center [308, 71] width 48 height 48
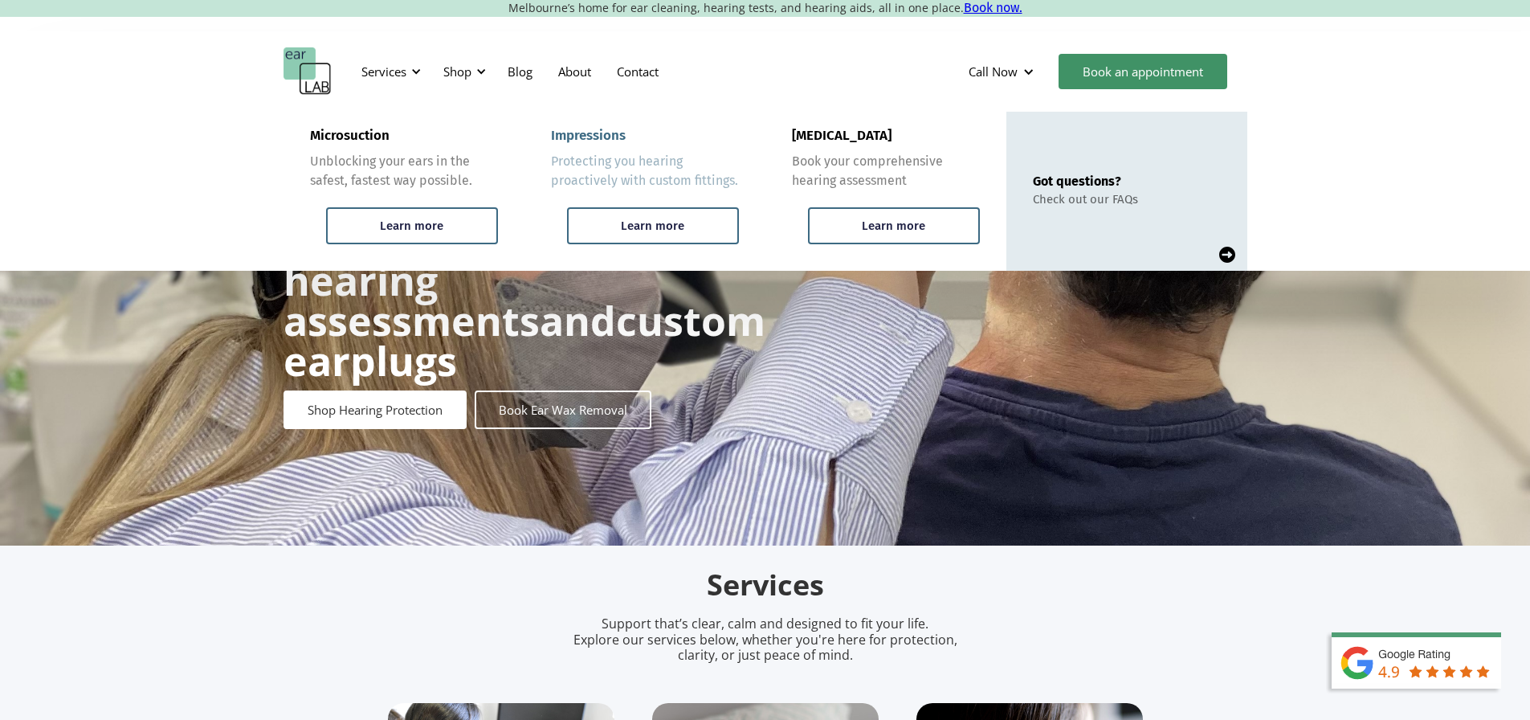
click at [603, 133] on div "Impressions" at bounding box center [588, 136] width 75 height 16
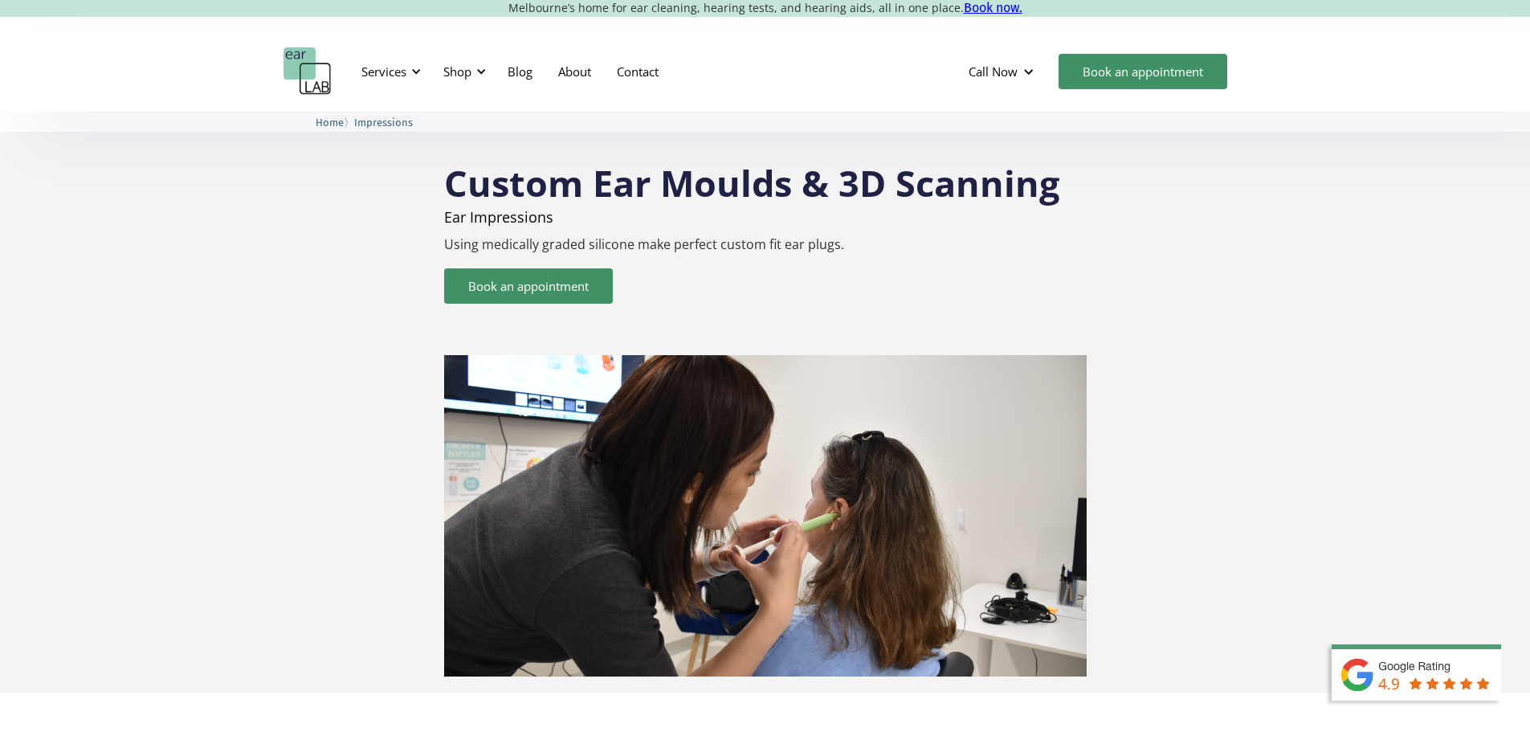
click at [575, 281] on link "Book an appointment" at bounding box center [528, 285] width 169 height 35
click at [464, 69] on div "Shop" at bounding box center [457, 71] width 28 height 16
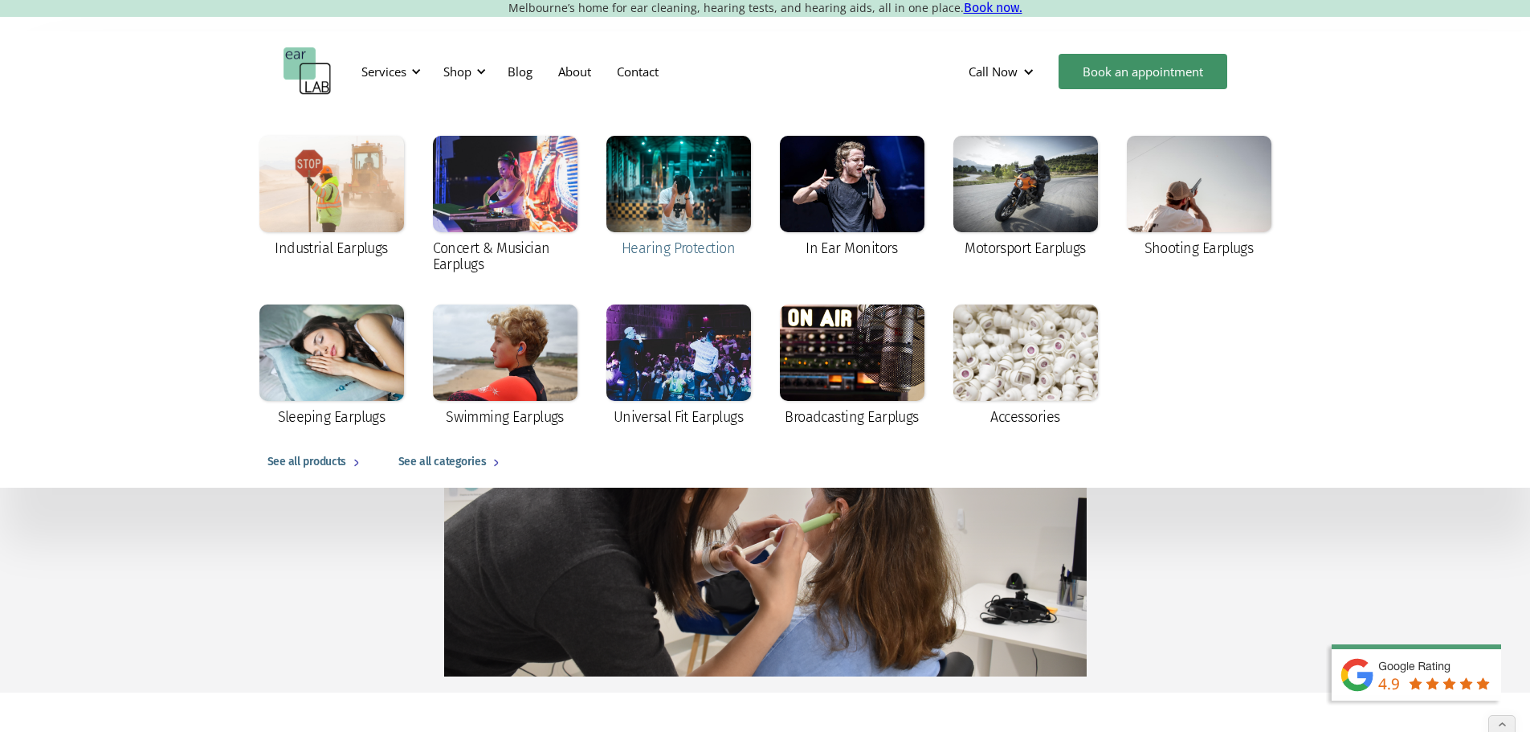
click at [711, 194] on div at bounding box center [679, 184] width 145 height 96
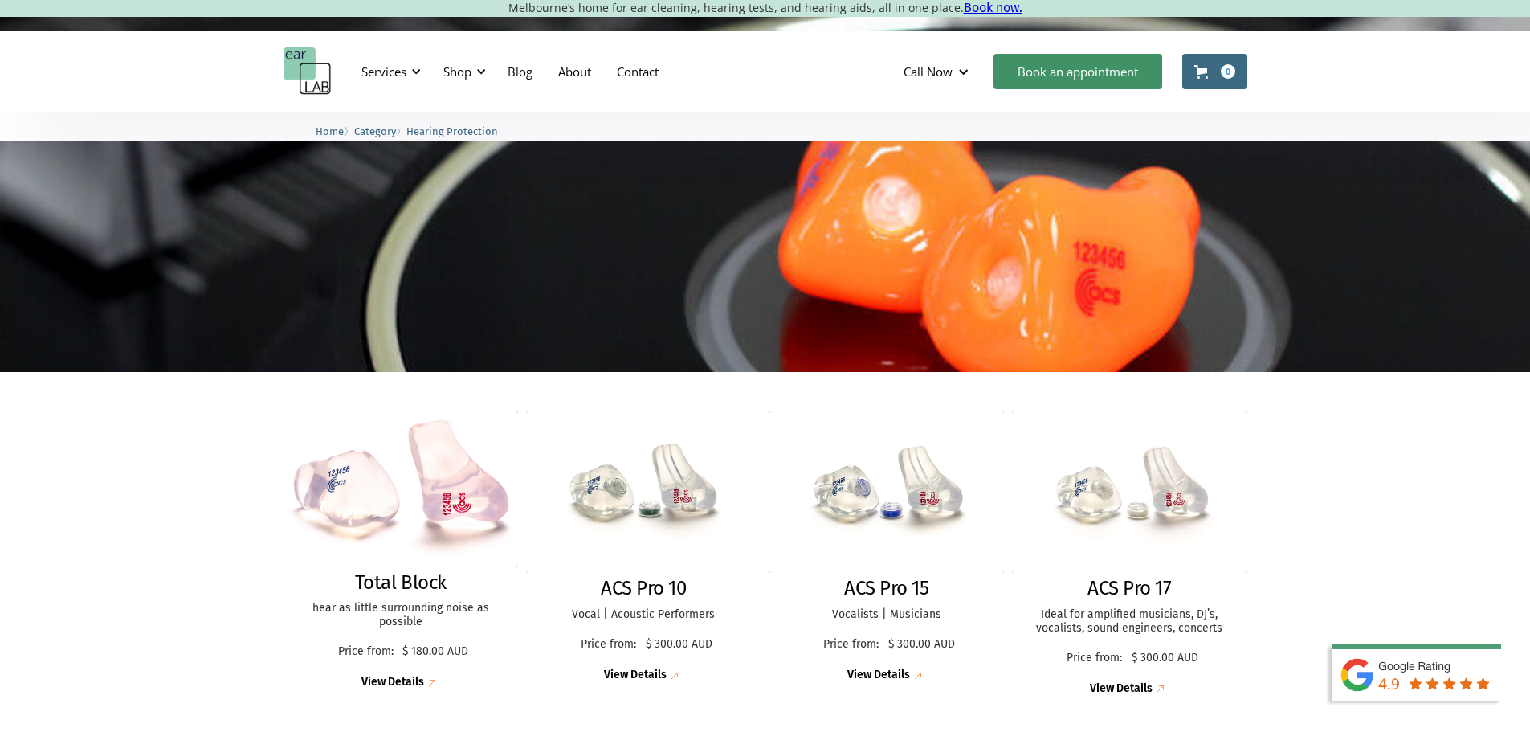
scroll to position [241, 0]
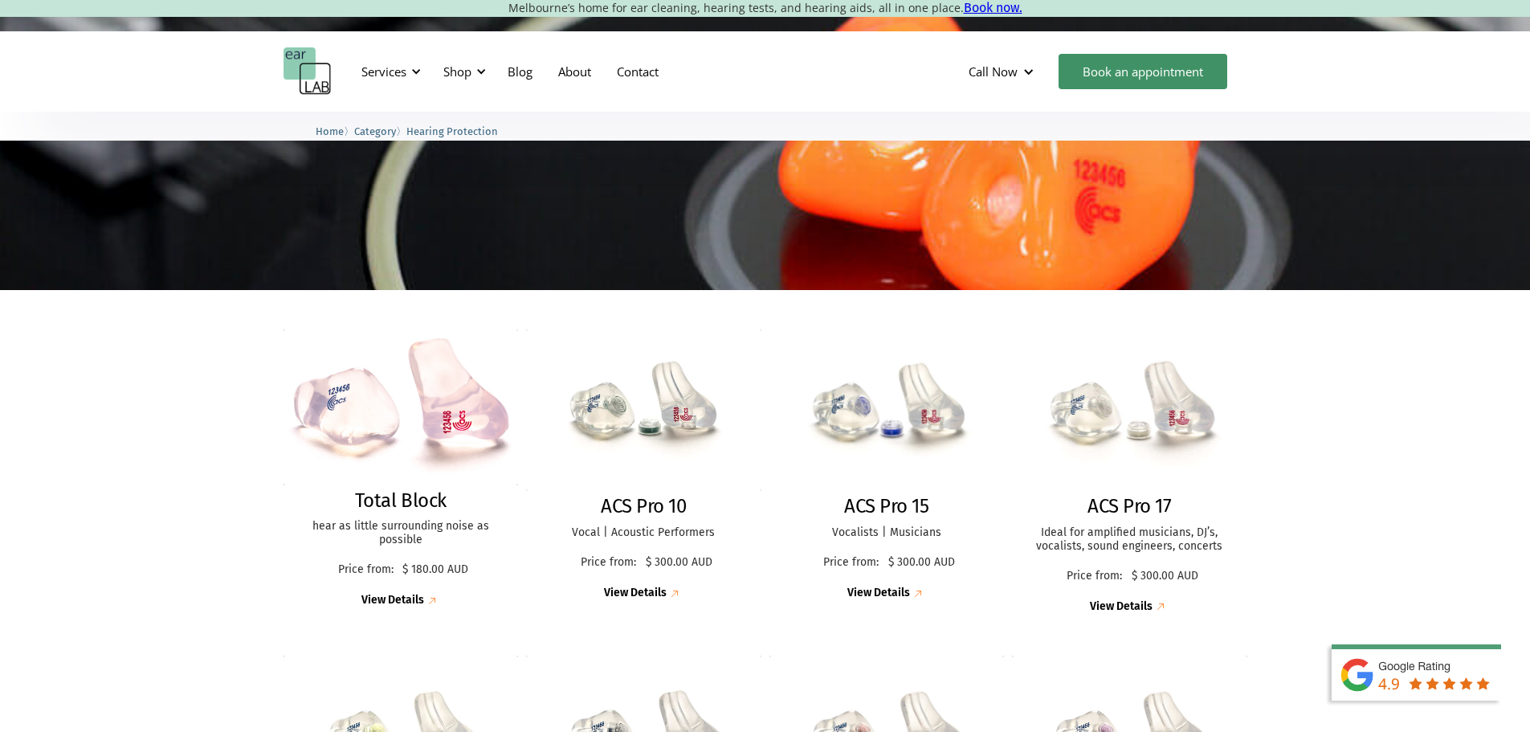
click at [1081, 407] on img at bounding box center [1130, 410] width 254 height 174
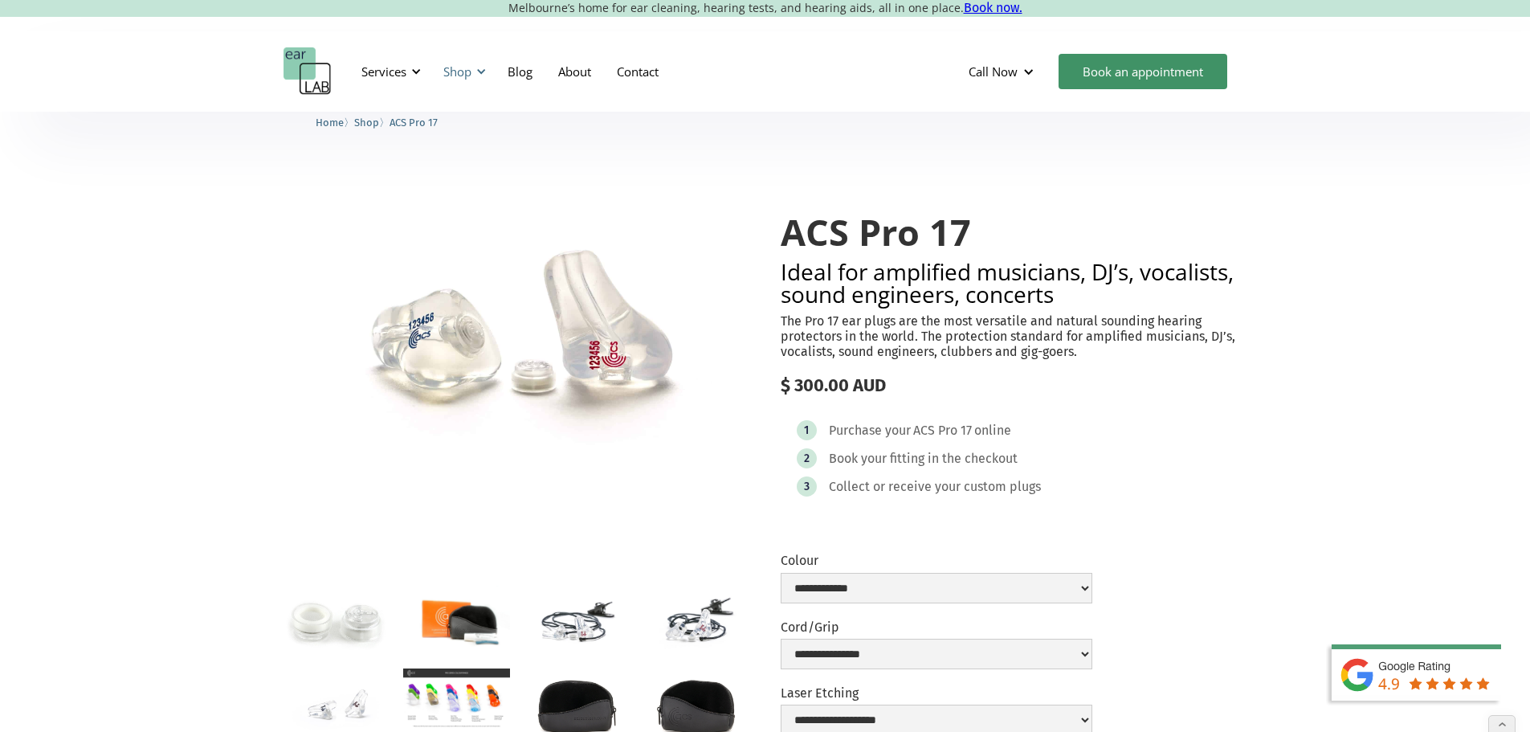
click at [472, 68] on div "Shop" at bounding box center [457, 71] width 28 height 16
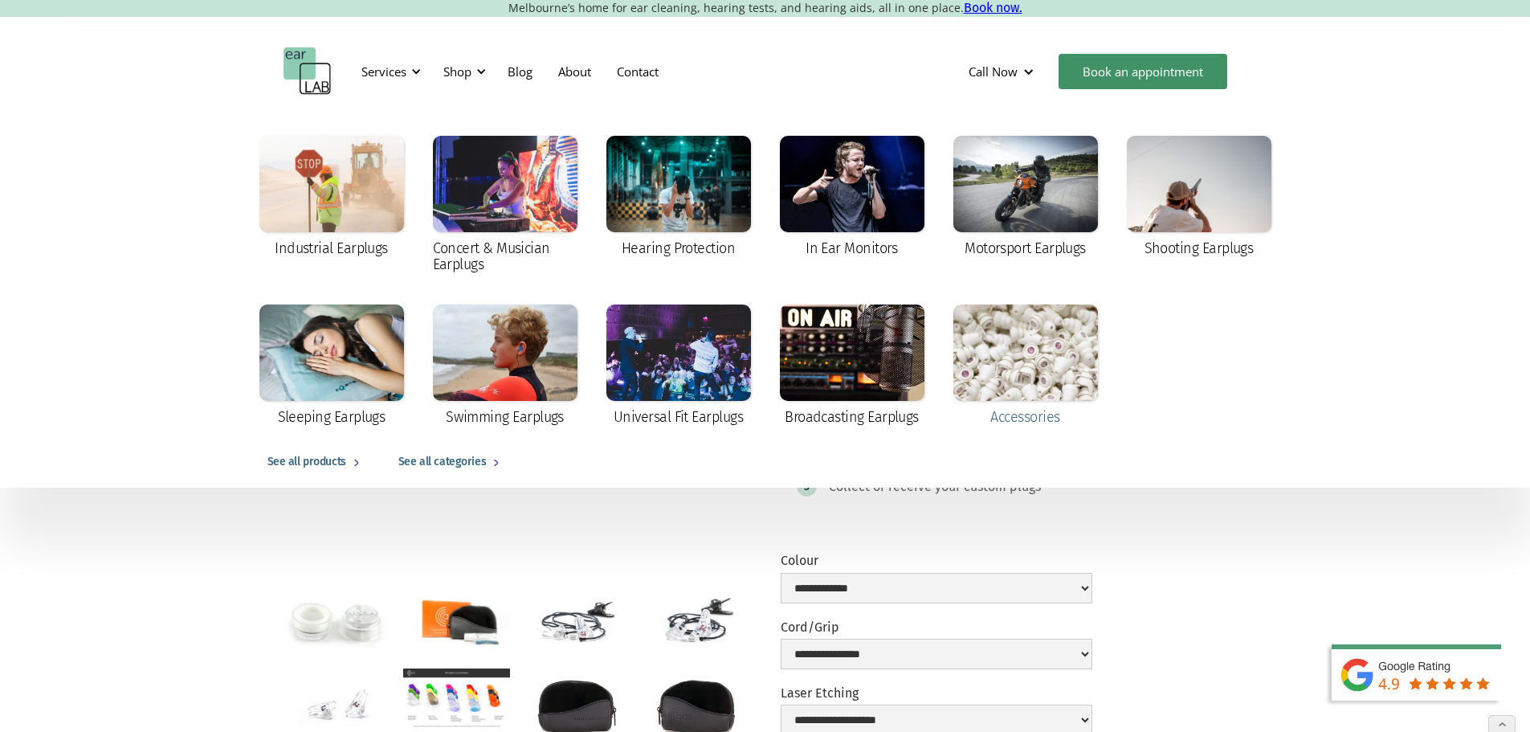
click at [1012, 351] on div at bounding box center [1026, 352] width 145 height 96
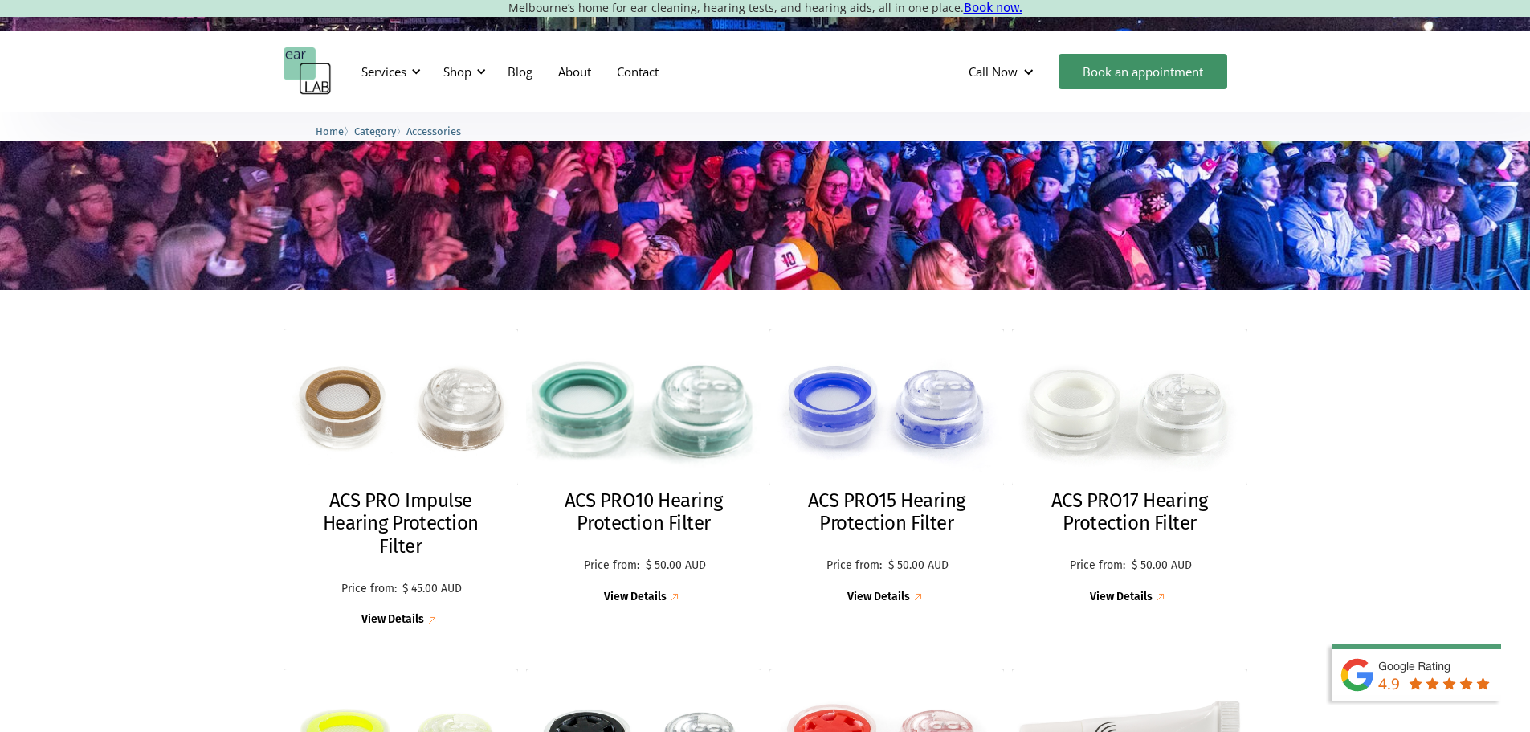
scroll to position [240, 0]
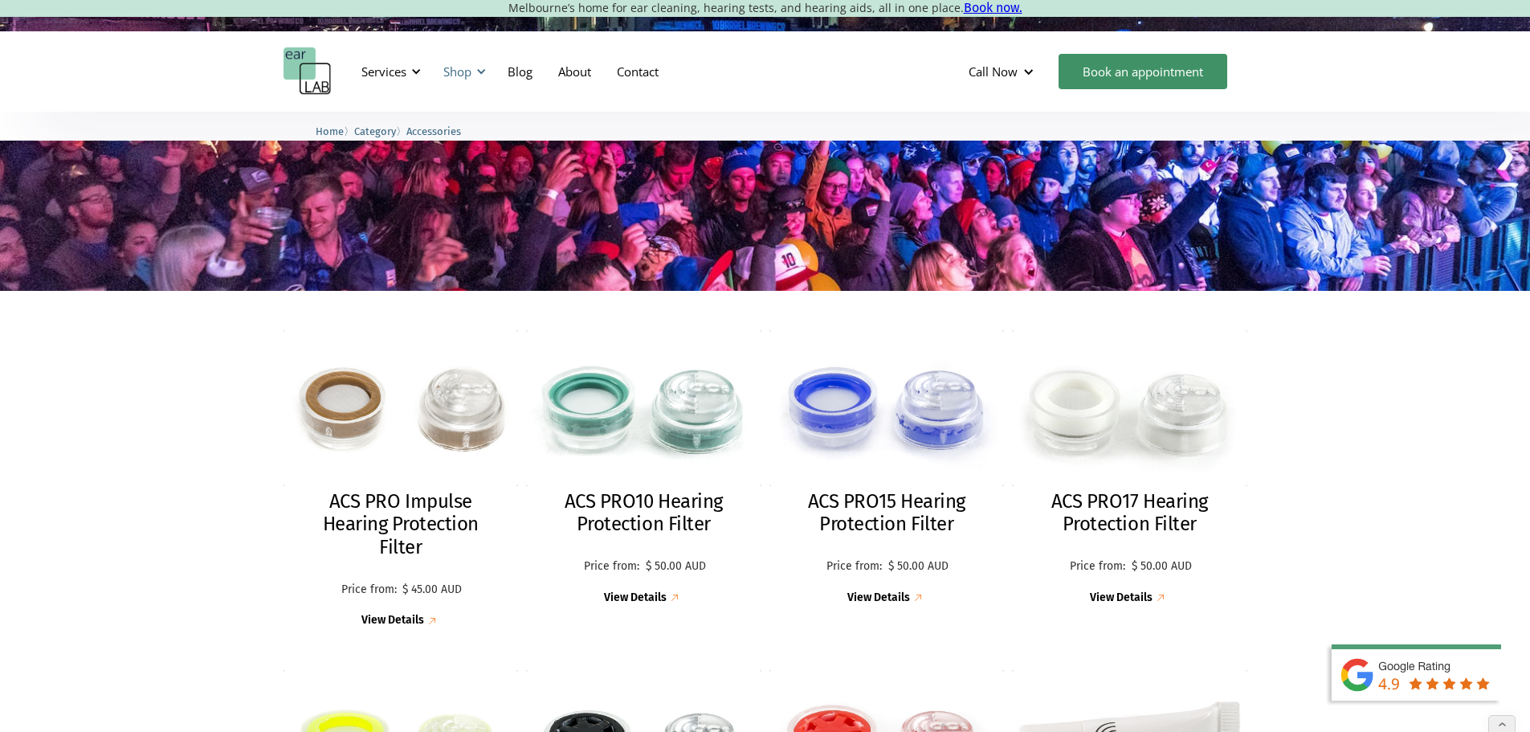
click at [458, 73] on div "Shop" at bounding box center [457, 71] width 28 height 16
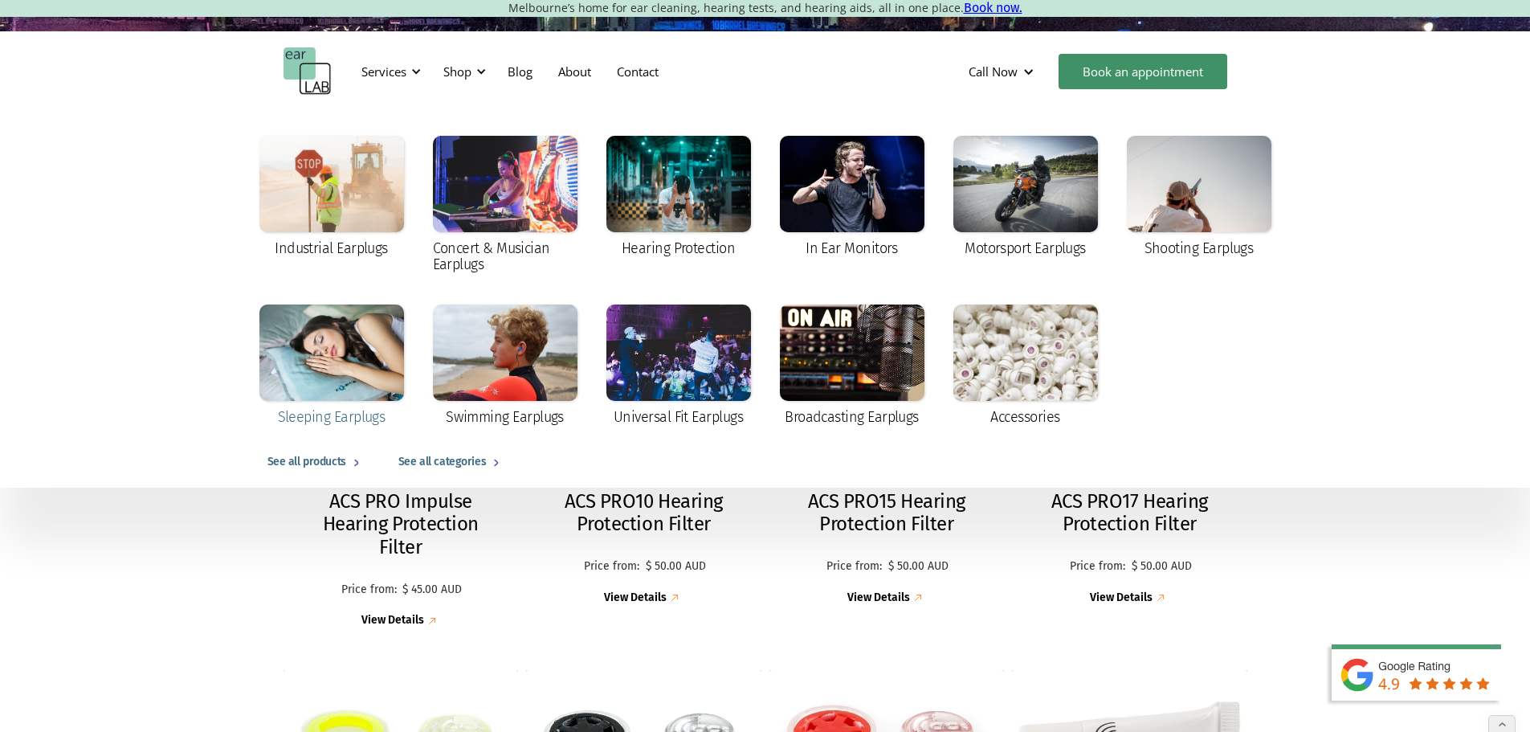
click at [329, 371] on div at bounding box center [331, 352] width 145 height 96
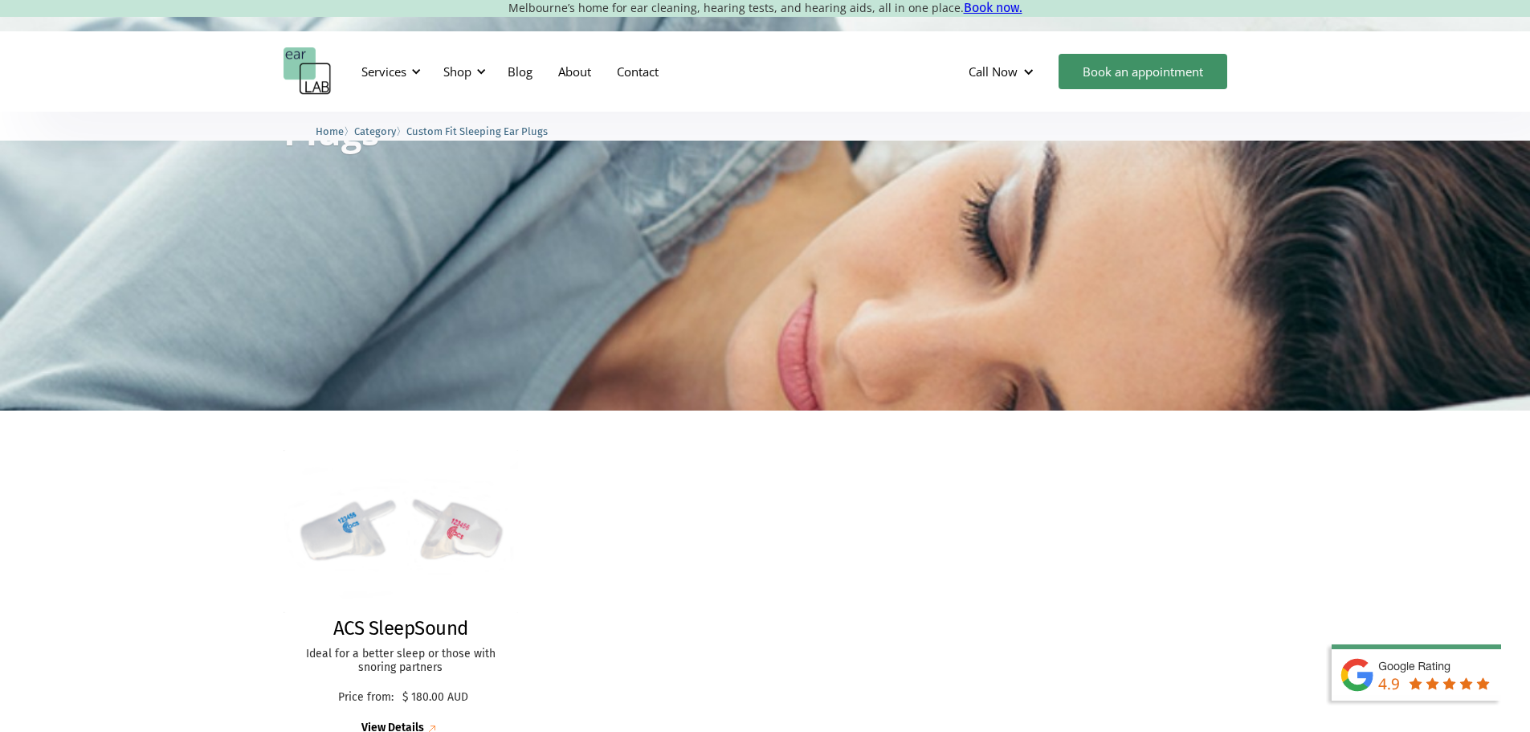
scroll to position [321, 0]
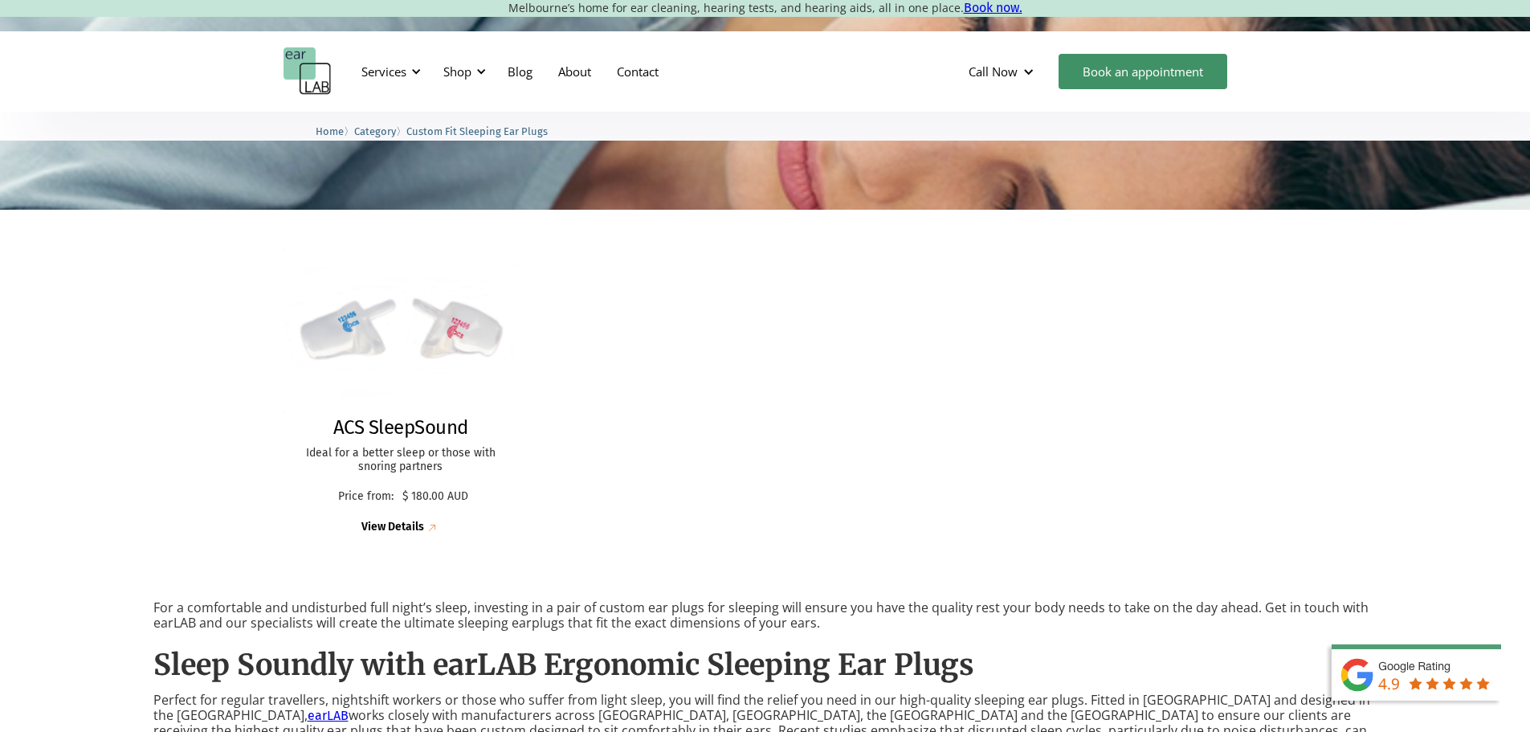
click at [349, 348] on img at bounding box center [401, 330] width 236 height 164
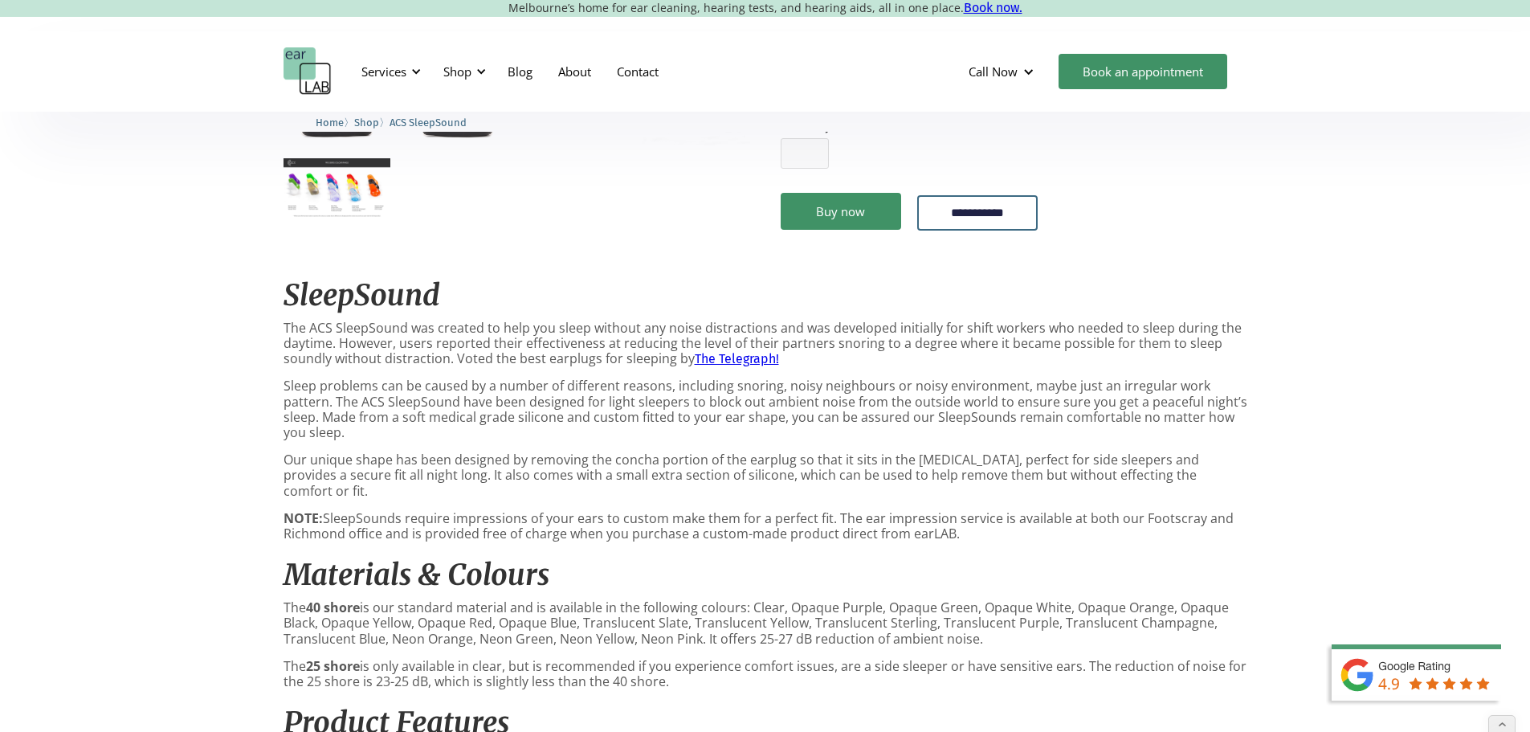
scroll to position [482, 0]
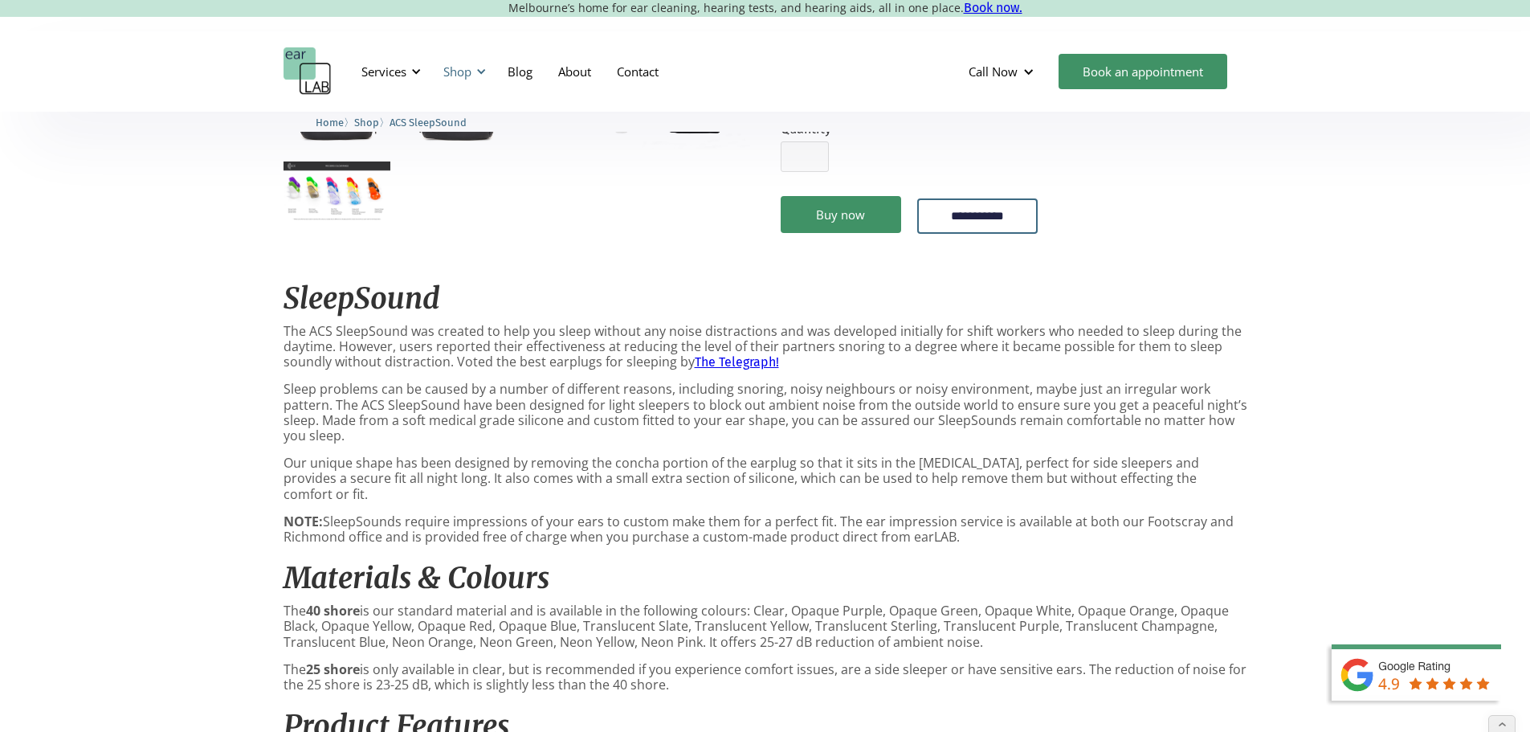
click at [472, 73] on div "Shop" at bounding box center [462, 71] width 57 height 48
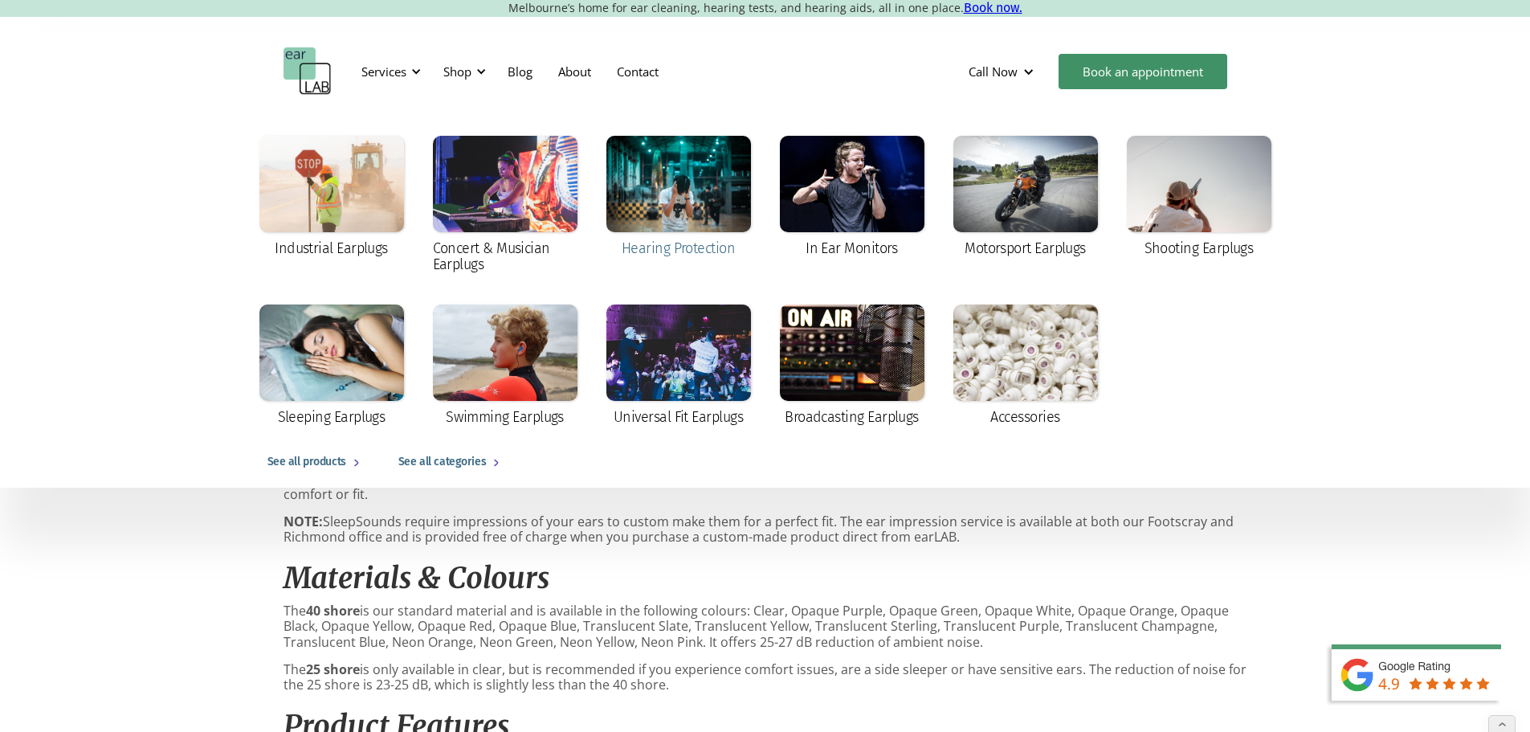
click at [662, 190] on div at bounding box center [679, 184] width 145 height 96
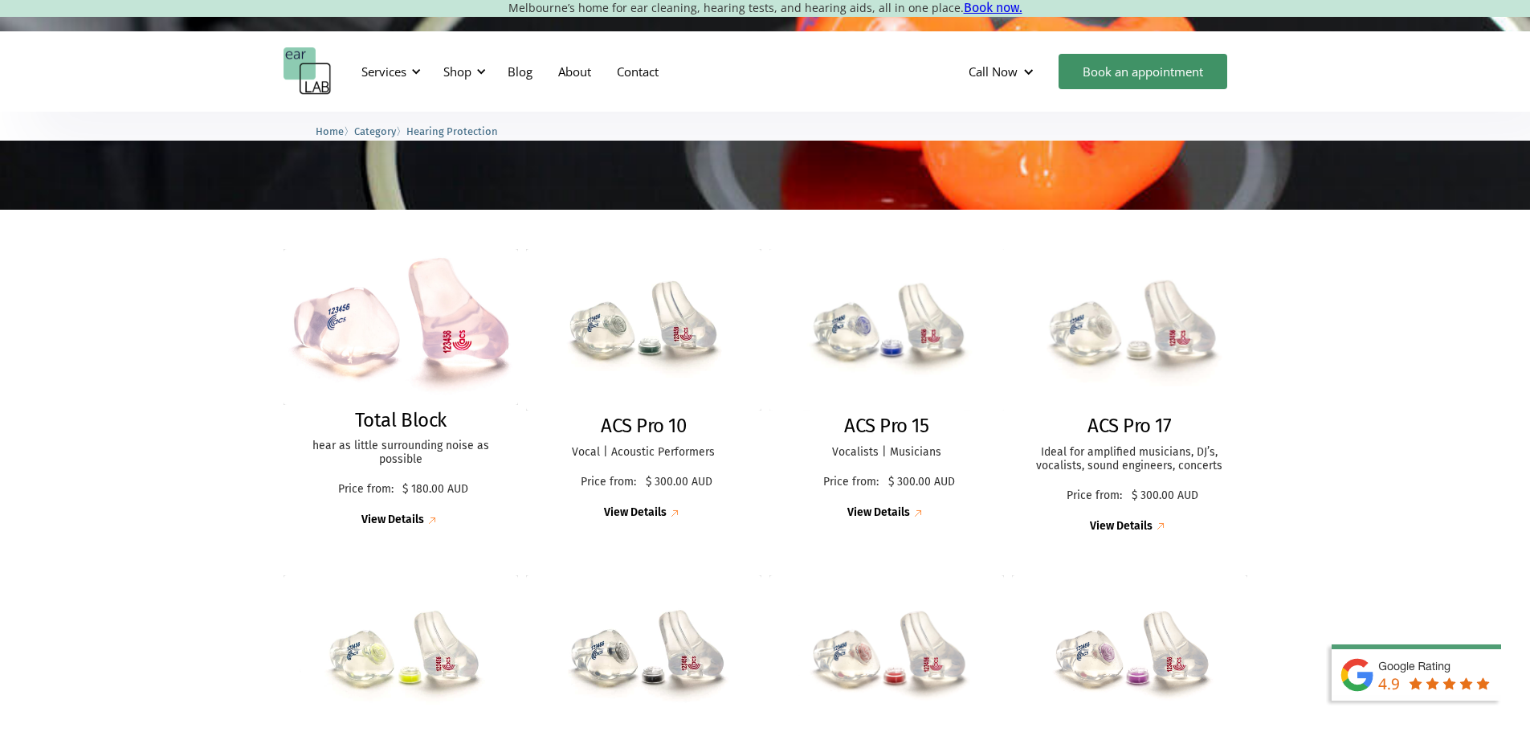
click at [1073, 363] on img at bounding box center [1129, 330] width 257 height 177
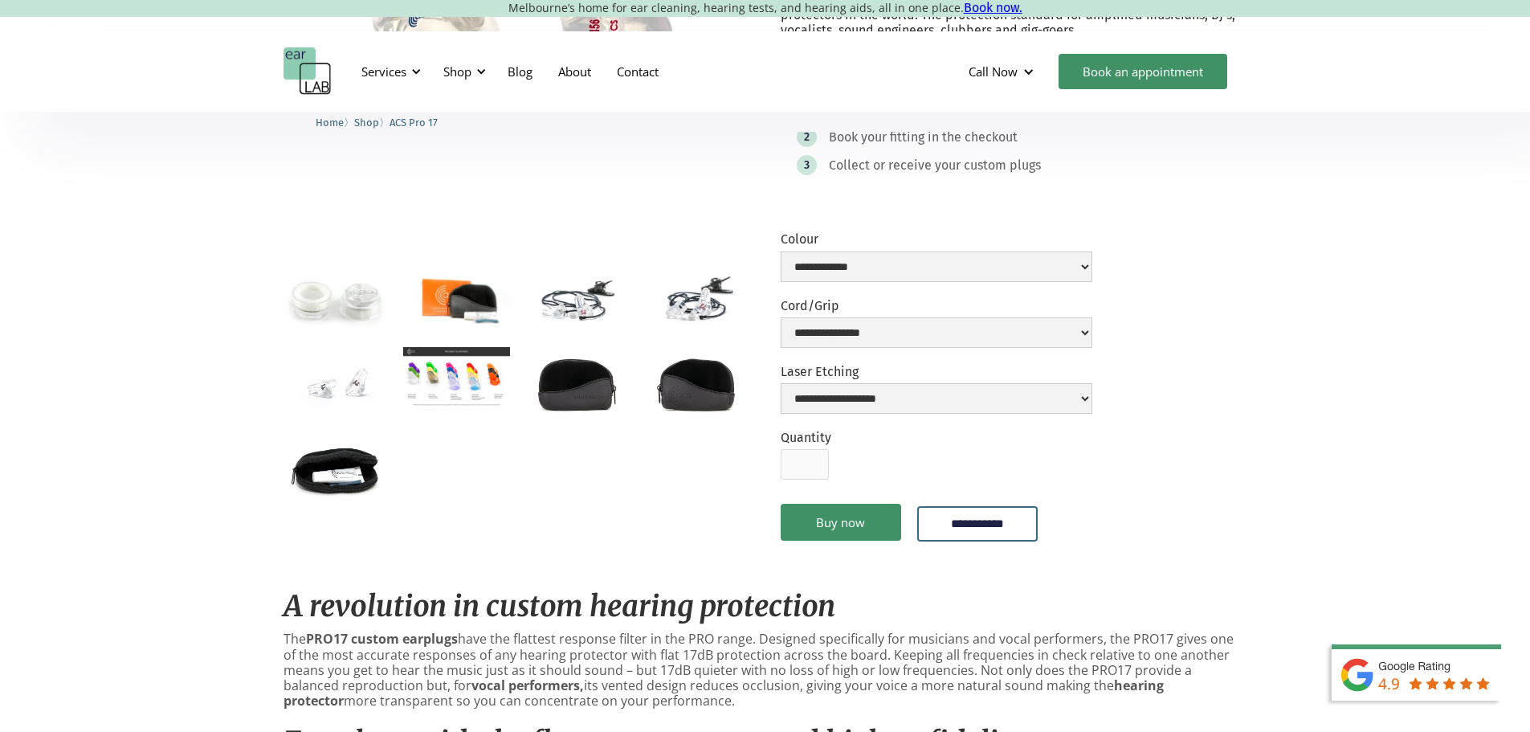
scroll to position [643, 0]
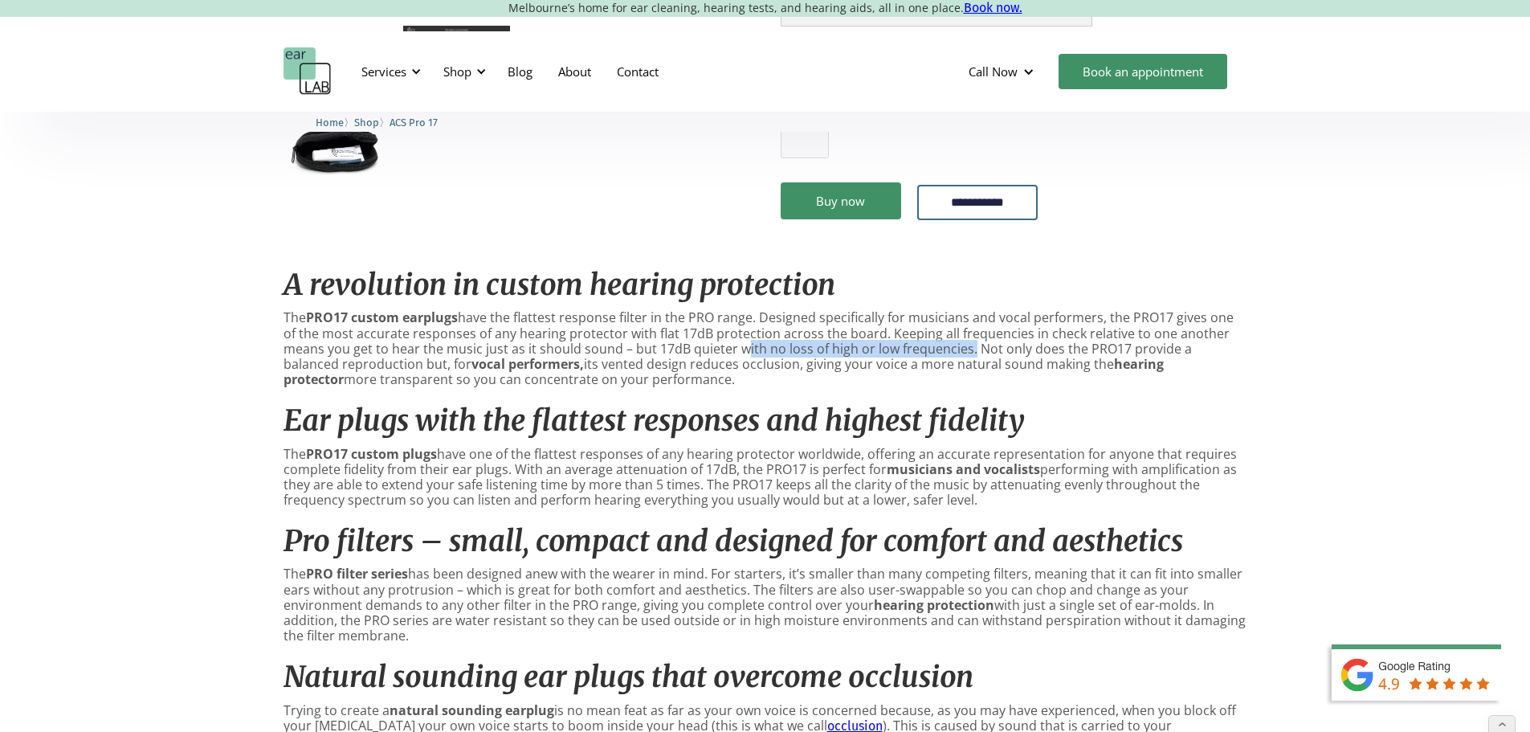
drag, startPoint x: 690, startPoint y: 373, endPoint x: 922, endPoint y: 373, distance: 232.2
click at [922, 373] on p "The PRO17 custom earplugs have the flattest response filter in the PRO range. D…" at bounding box center [766, 348] width 964 height 77
copy p "with no loss of high or low frequencies"
click at [636, 372] on p "The PRO17 custom earplugs have the flattest response filter in the PRO range. D…" at bounding box center [766, 348] width 964 height 77
drag, startPoint x: 588, startPoint y: 374, endPoint x: 918, endPoint y: 377, distance: 330.2
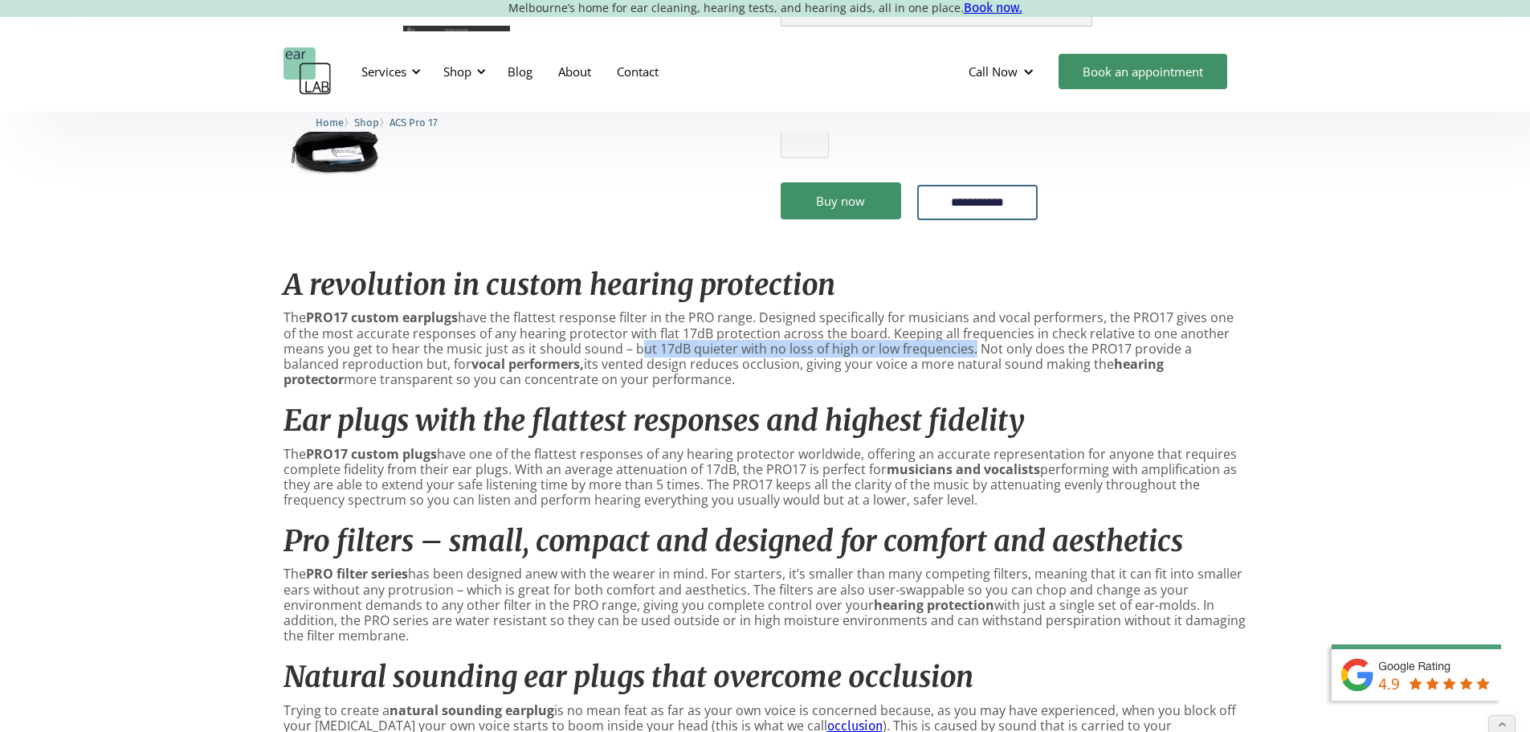
click at [918, 377] on p "The PRO17 custom earplugs have the flattest response filter in the PRO range. D…" at bounding box center [766, 348] width 964 height 77
copy p "but 17dB quieter with no loss of high or low frequencies"
click at [460, 76] on div "Shop" at bounding box center [457, 71] width 28 height 16
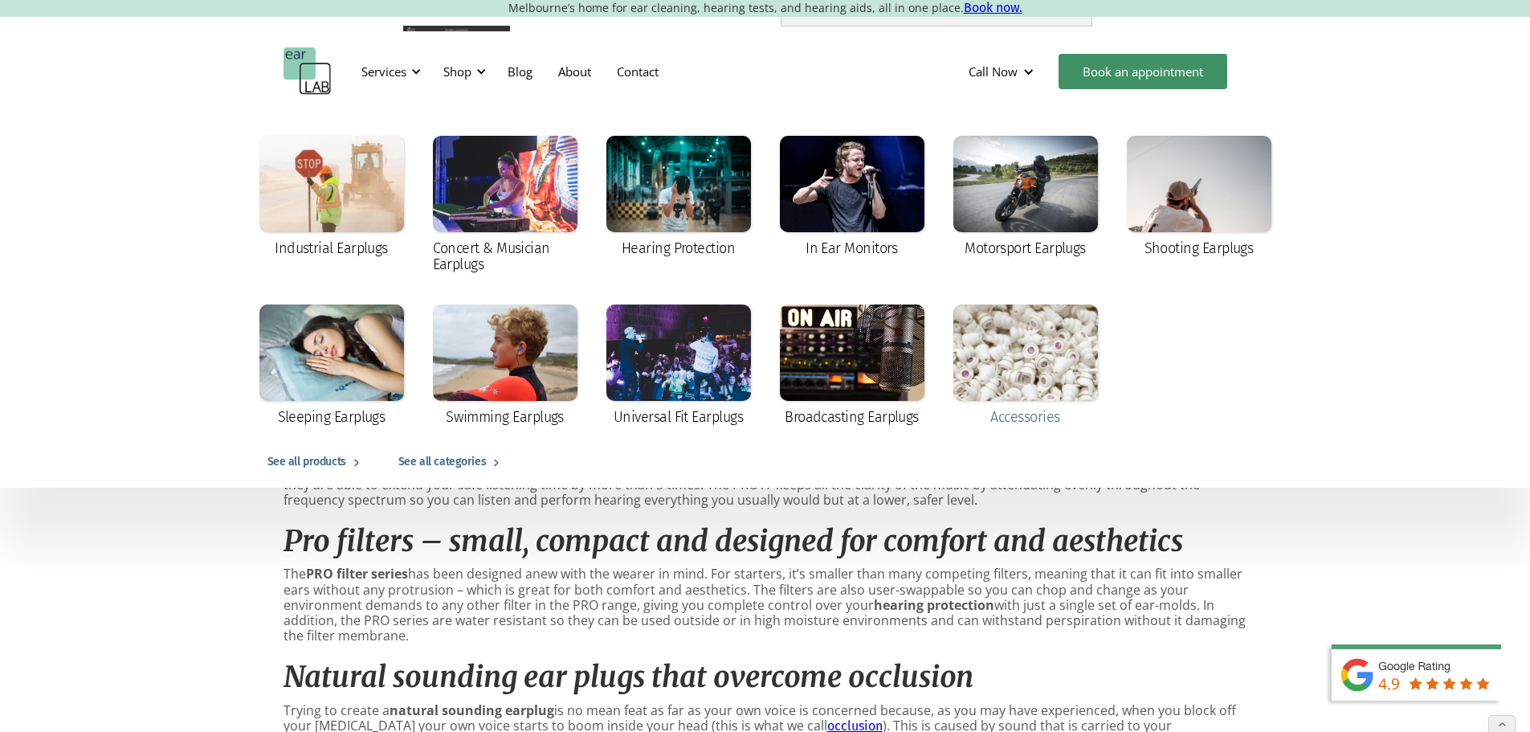
click at [997, 341] on div at bounding box center [1026, 352] width 145 height 96
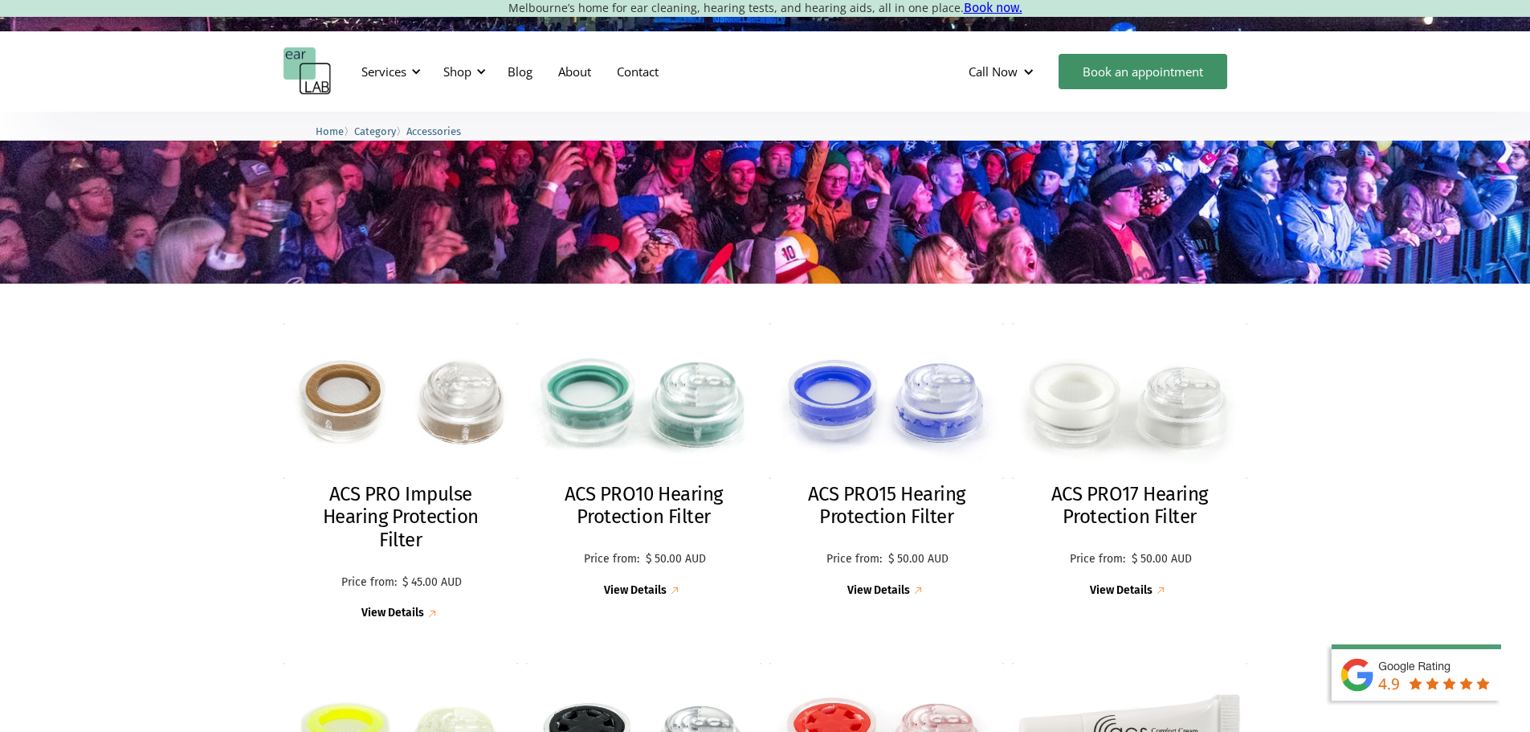
scroll to position [241, 0]
